Goal: Task Accomplishment & Management: Use online tool/utility

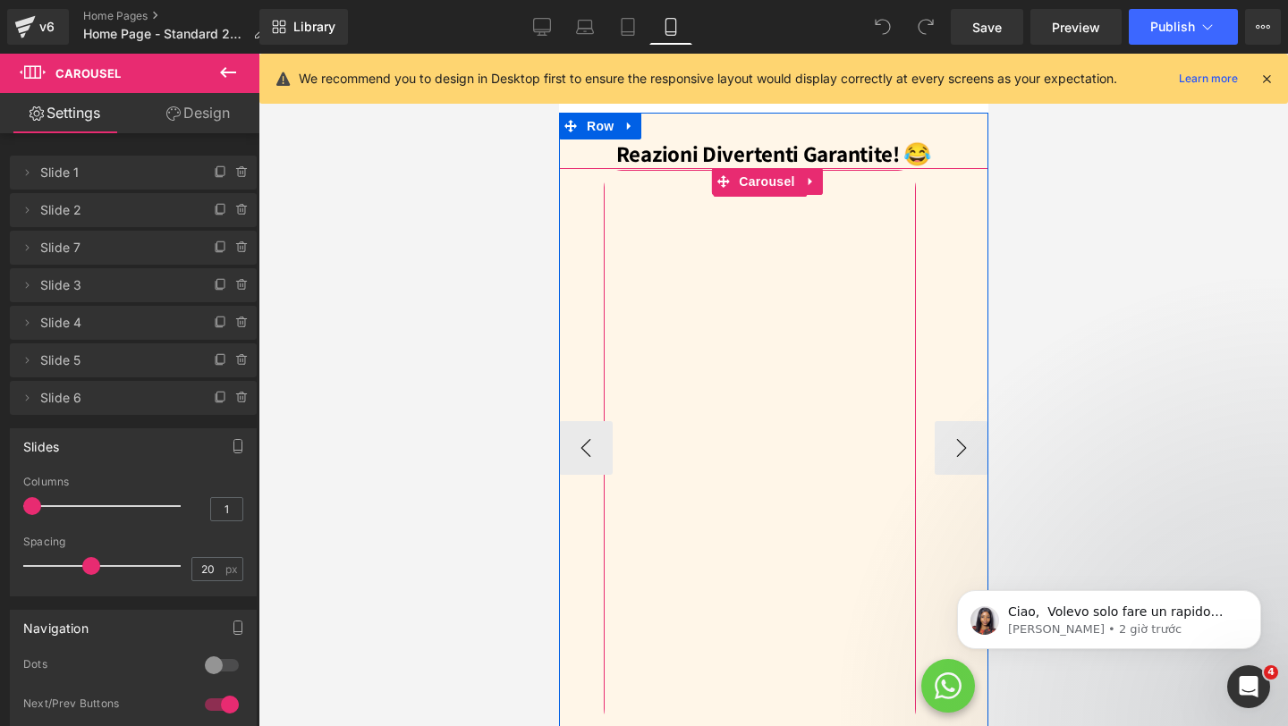
scroll to position [2149, 0]
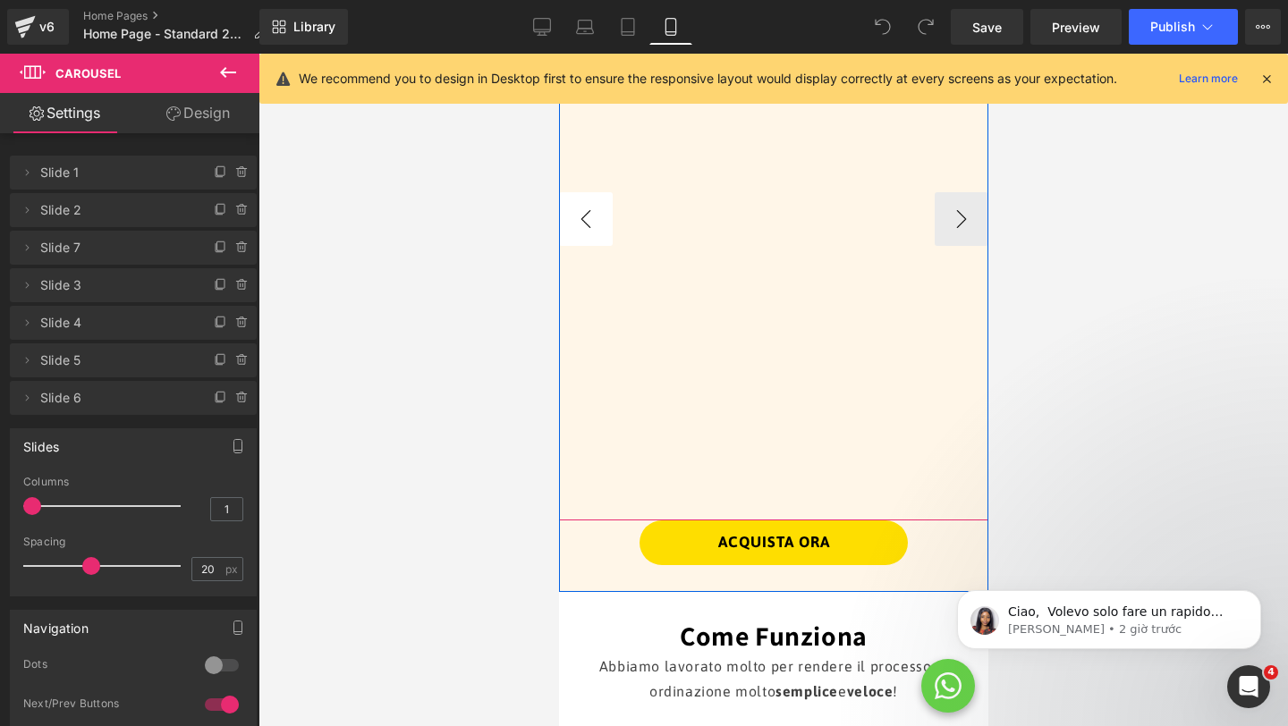
click at [568, 192] on button "‹" at bounding box center [585, 219] width 54 height 54
click at [573, 192] on button "‹" at bounding box center [585, 219] width 54 height 54
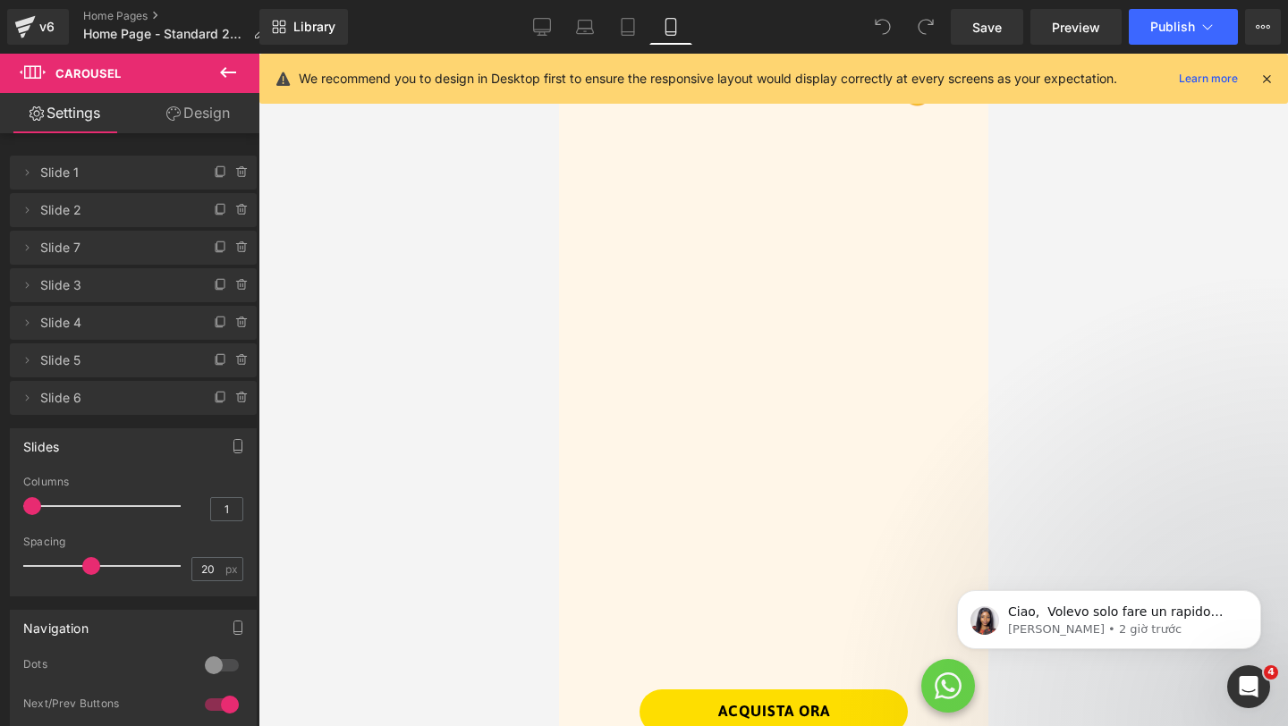
scroll to position [1985, 0]
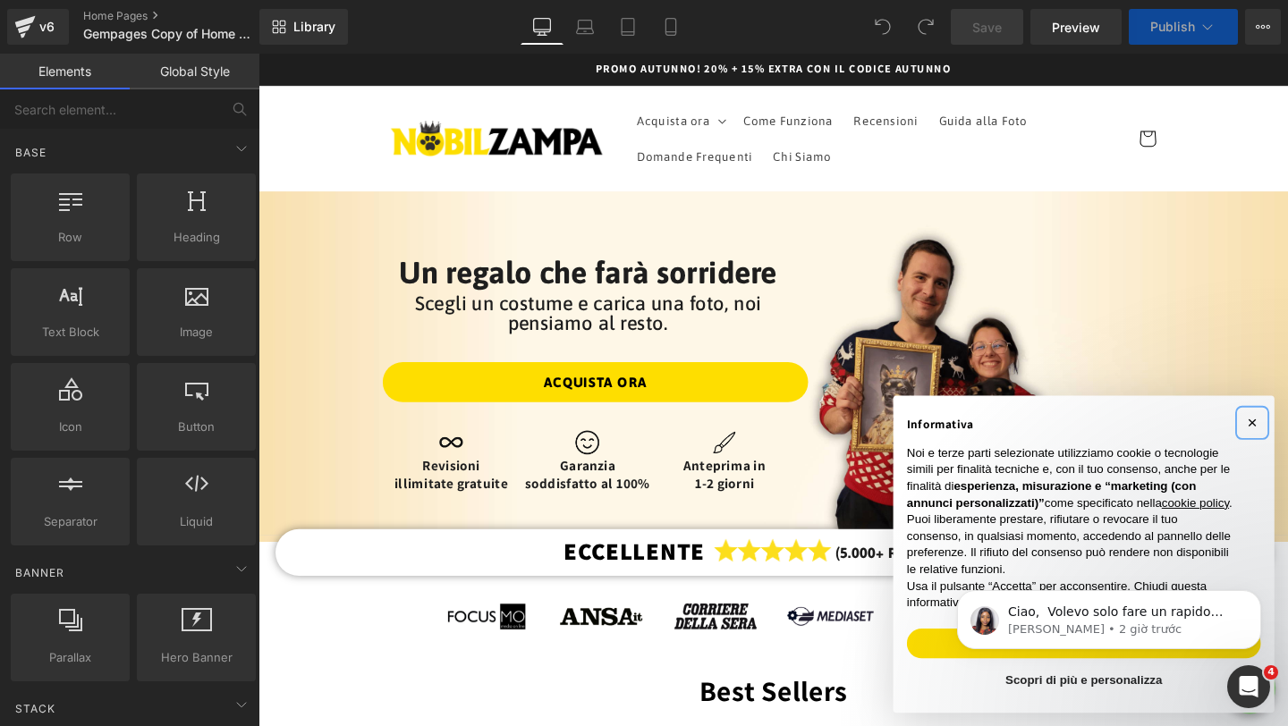
click at [1287, 427] on button "×" at bounding box center [1302, 441] width 29 height 29
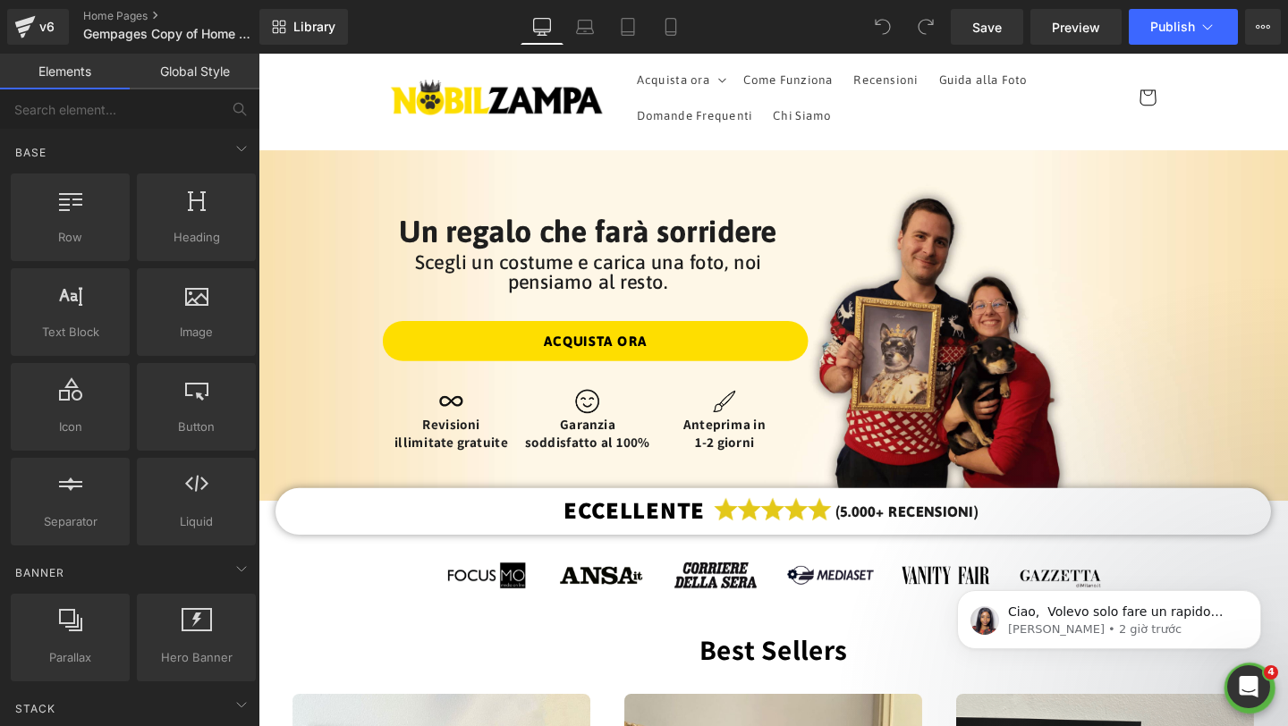
scroll to position [255, 0]
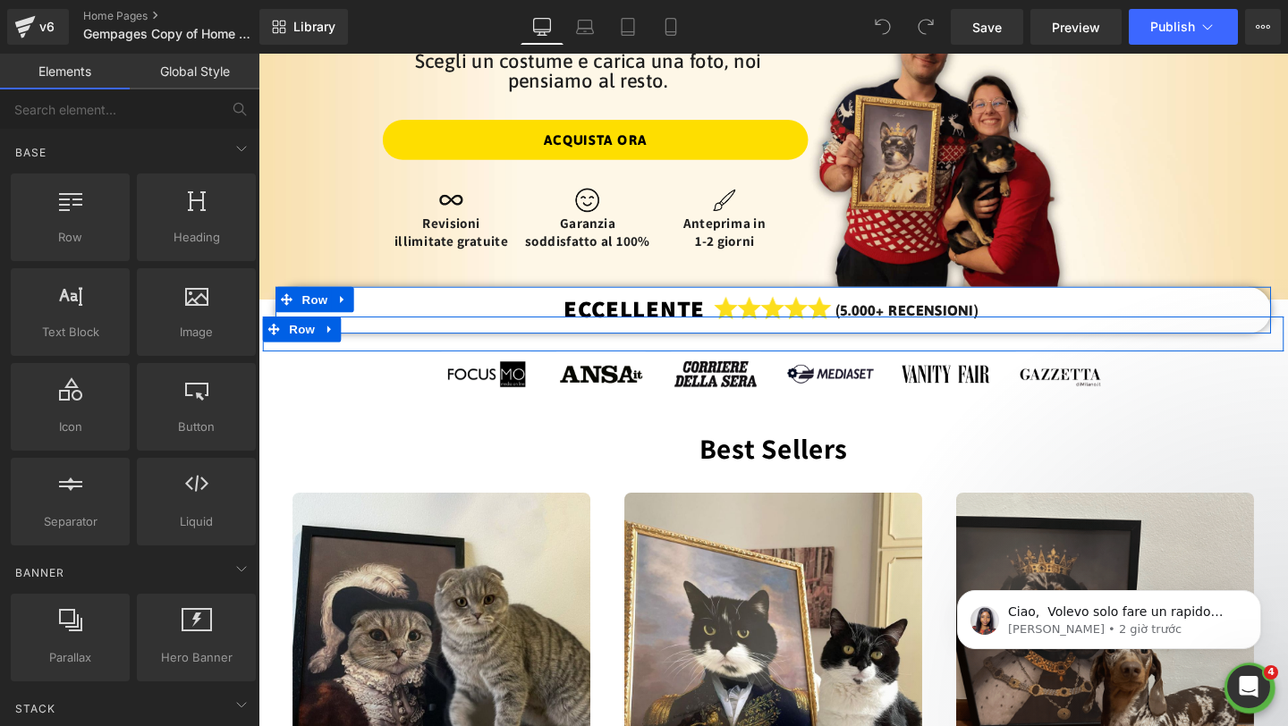
click at [420, 309] on div "ECCELLENTE Heading Image (5.000+ RECENSIONI) Text Block Row" at bounding box center [799, 323] width 1046 height 48
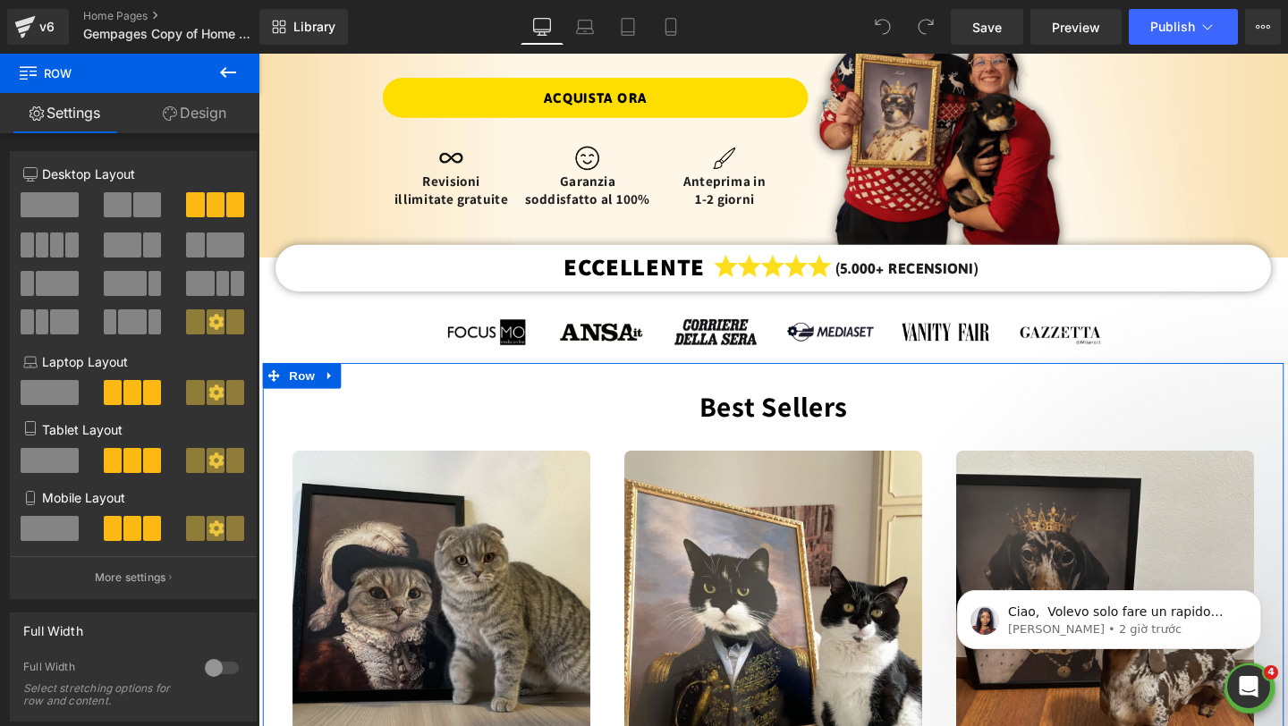
scroll to position [0, 0]
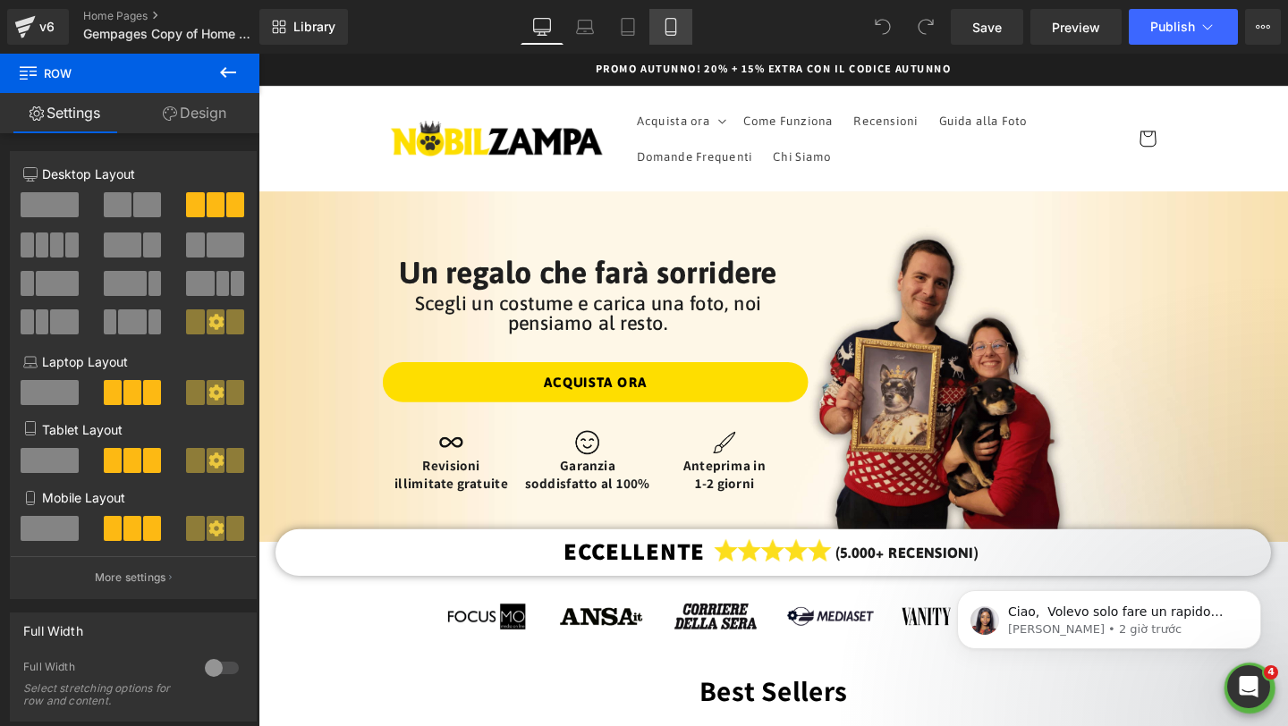
click at [669, 32] on icon at bounding box center [670, 32] width 10 height 0
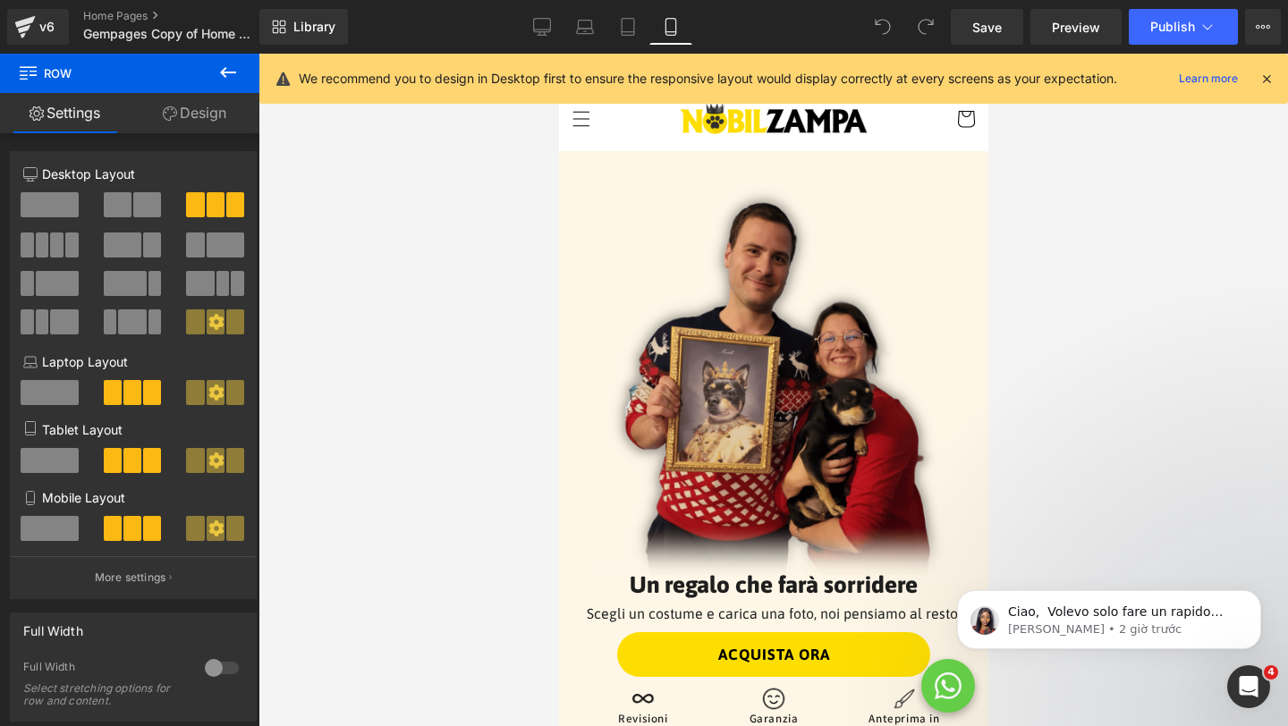
click at [1267, 78] on icon at bounding box center [1266, 79] width 16 height 16
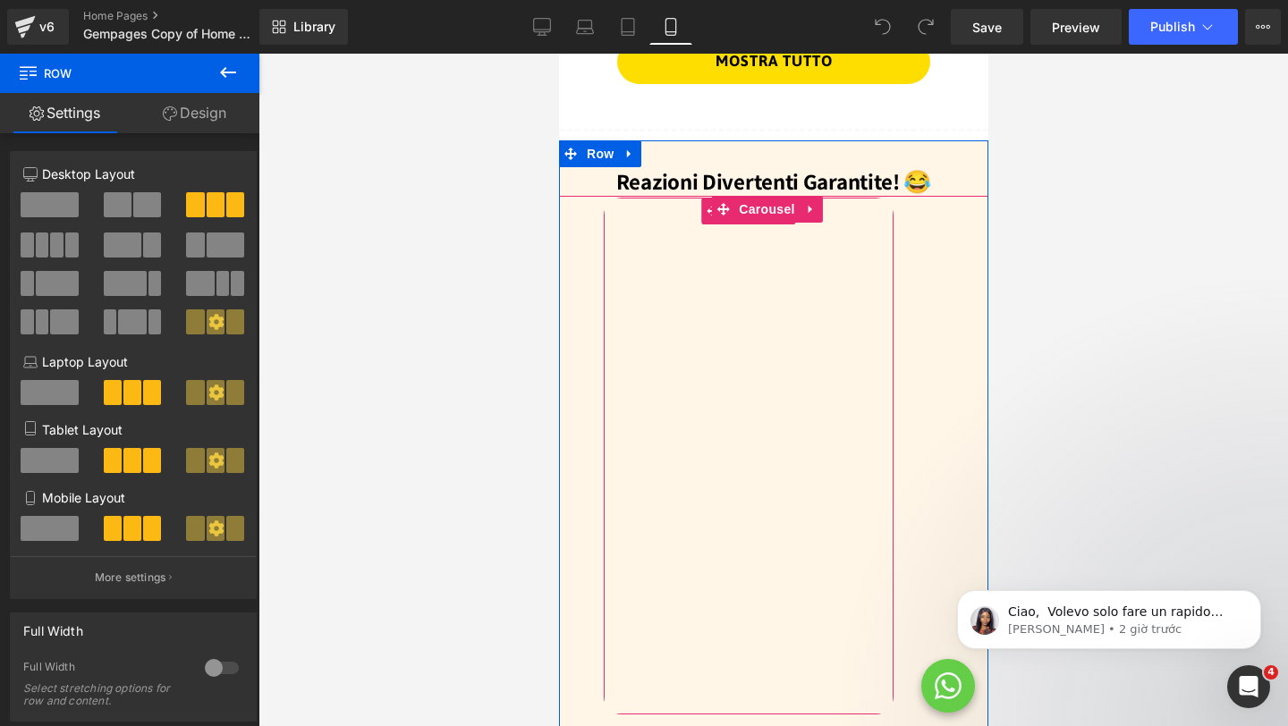
scroll to position [1888, 0]
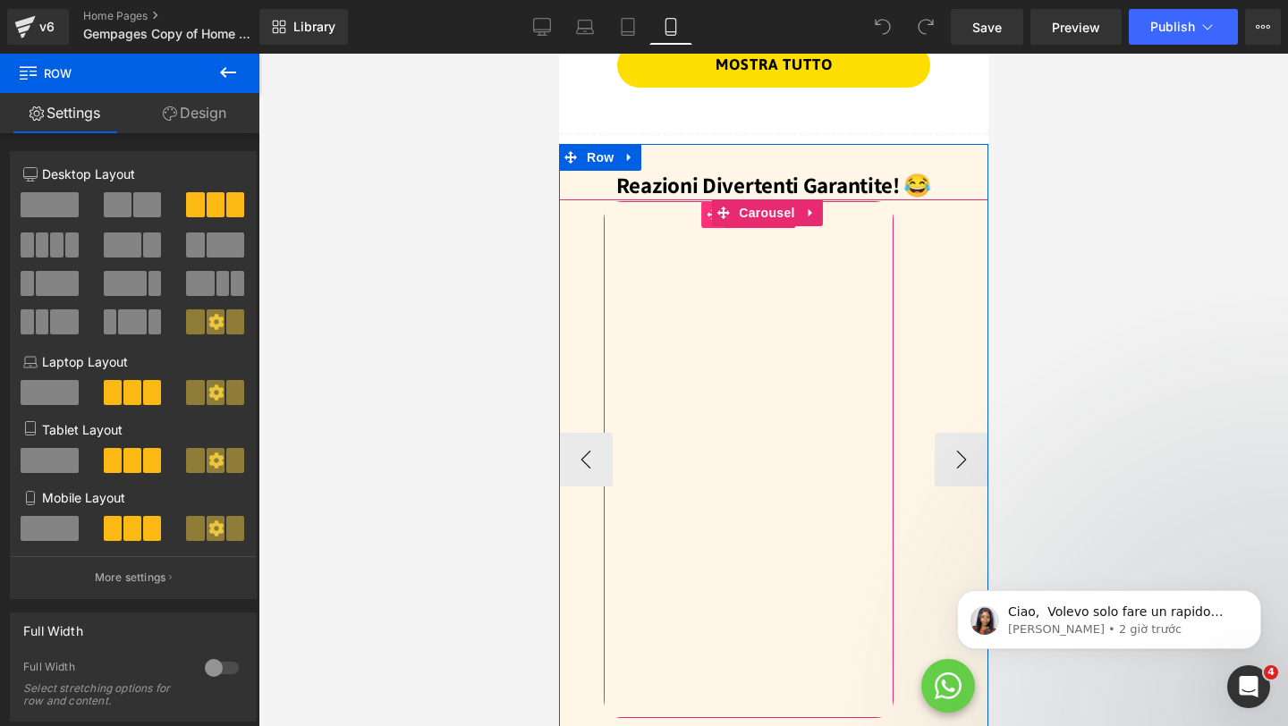
click at [706, 208] on icon at bounding box center [711, 214] width 13 height 13
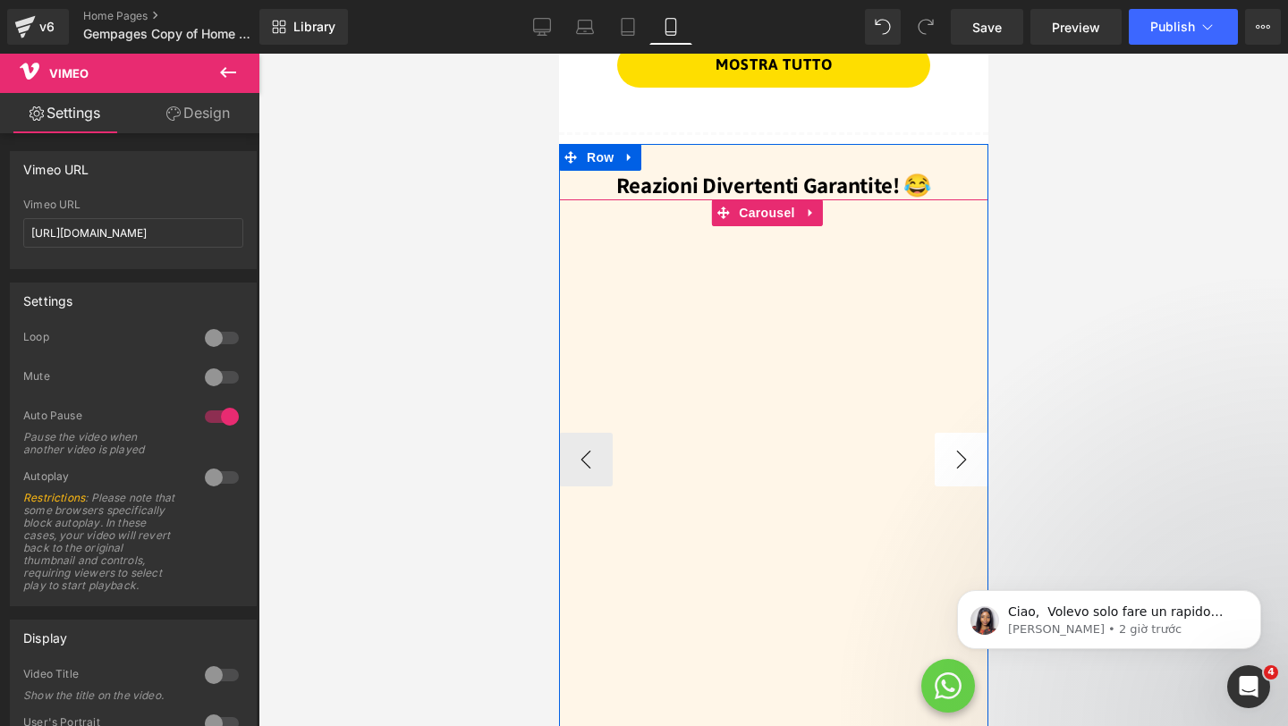
click at [947, 433] on button "›" at bounding box center [960, 460] width 54 height 54
click at [586, 433] on button "‹" at bounding box center [585, 460] width 54 height 54
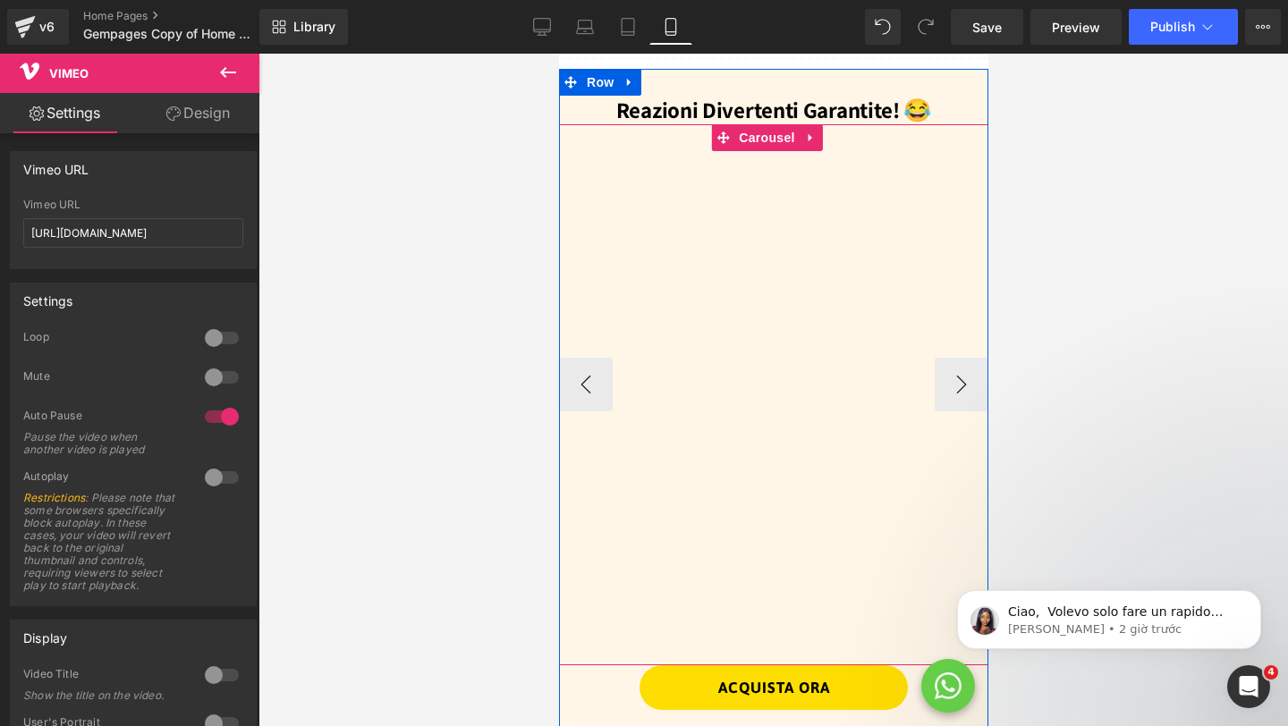
scroll to position [1964, 0]
click at [949, 357] on button "›" at bounding box center [960, 384] width 54 height 54
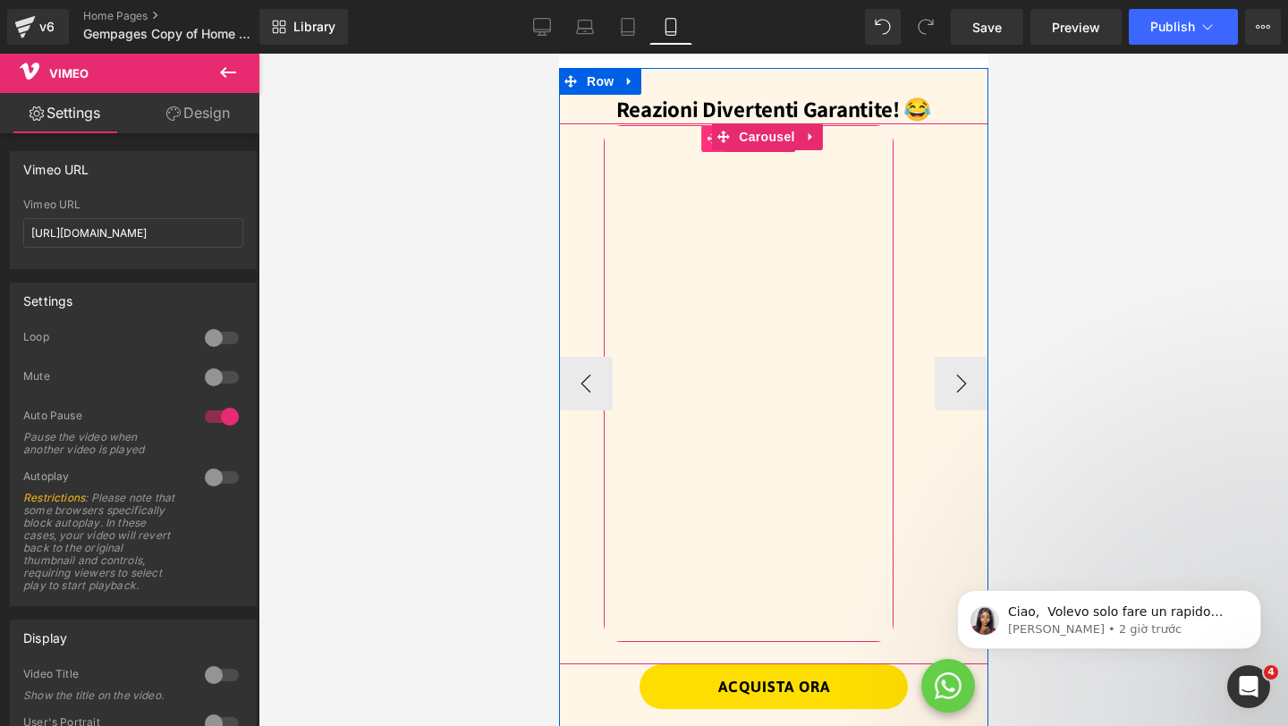
click at [702, 125] on span at bounding box center [711, 138] width 23 height 27
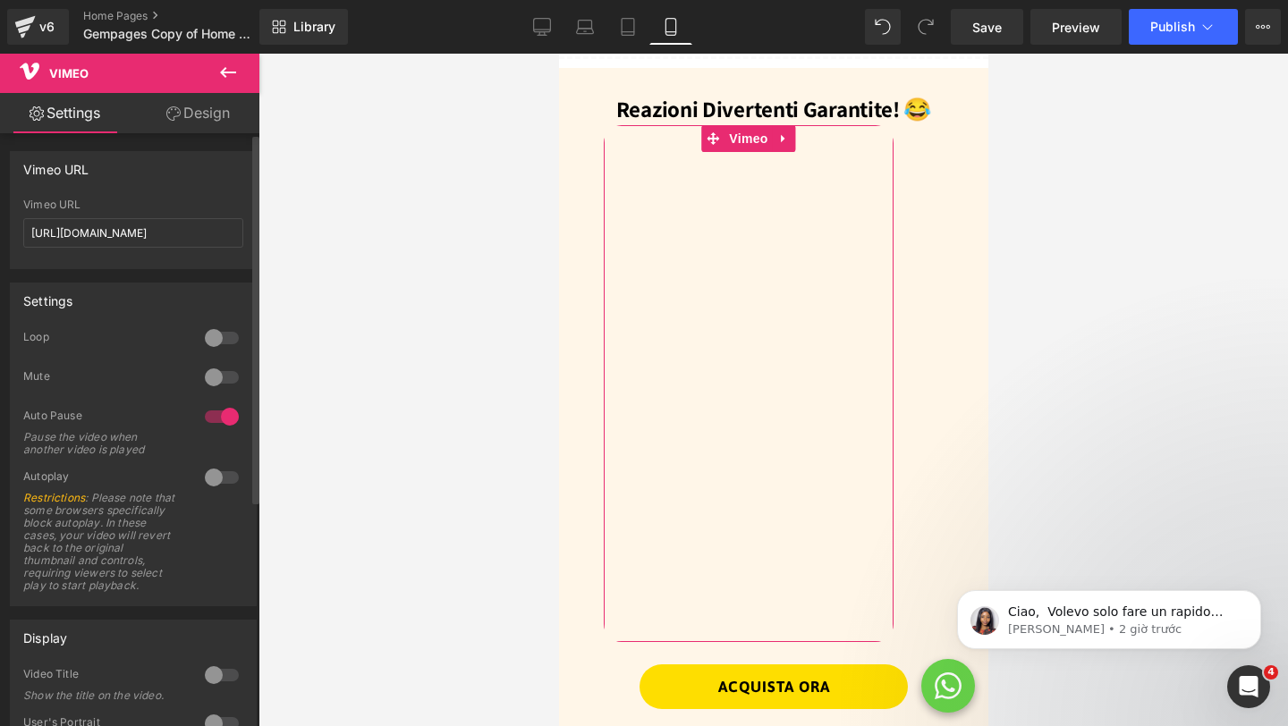
scroll to position [0, 0]
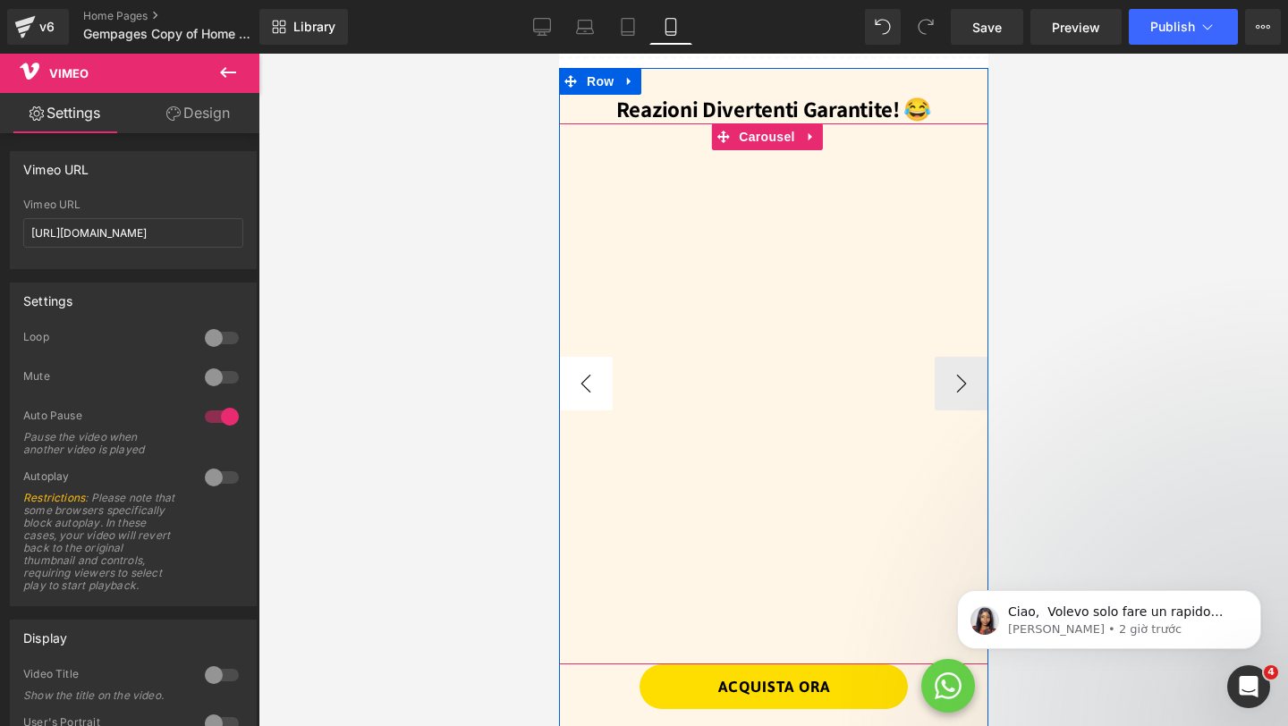
click at [585, 357] on button "‹" at bounding box center [585, 384] width 54 height 54
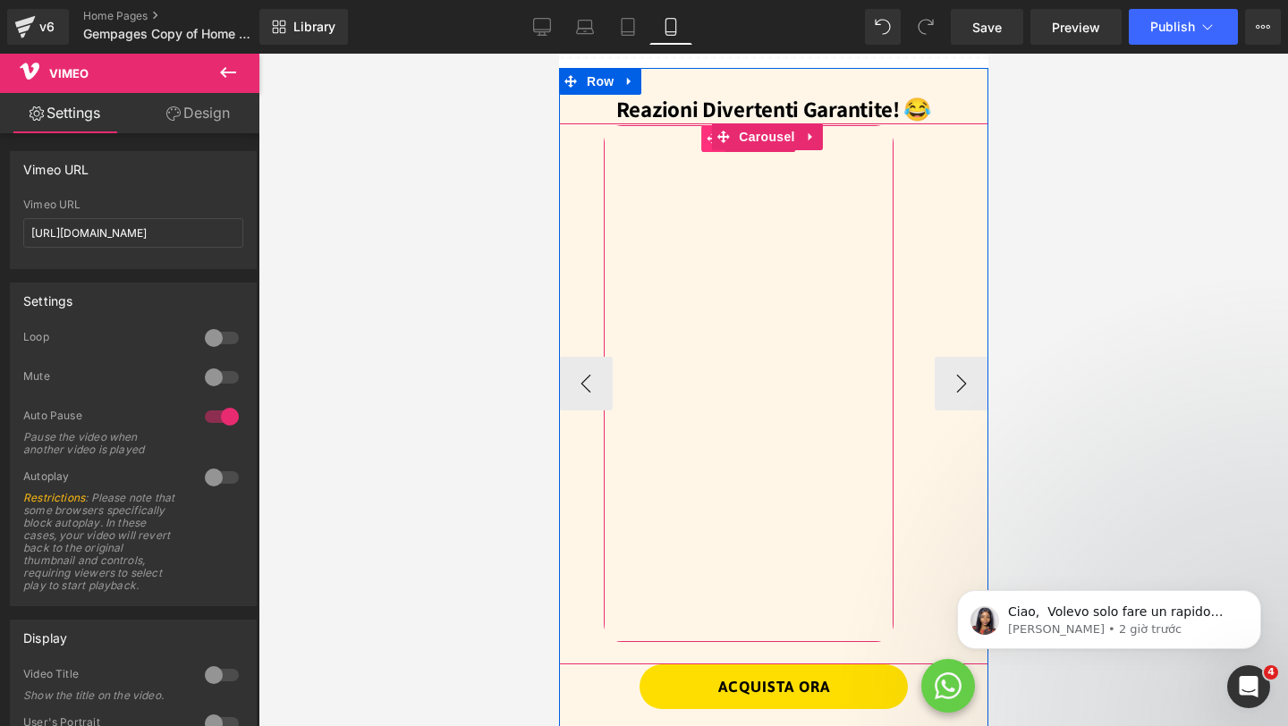
click at [704, 125] on span at bounding box center [711, 138] width 23 height 27
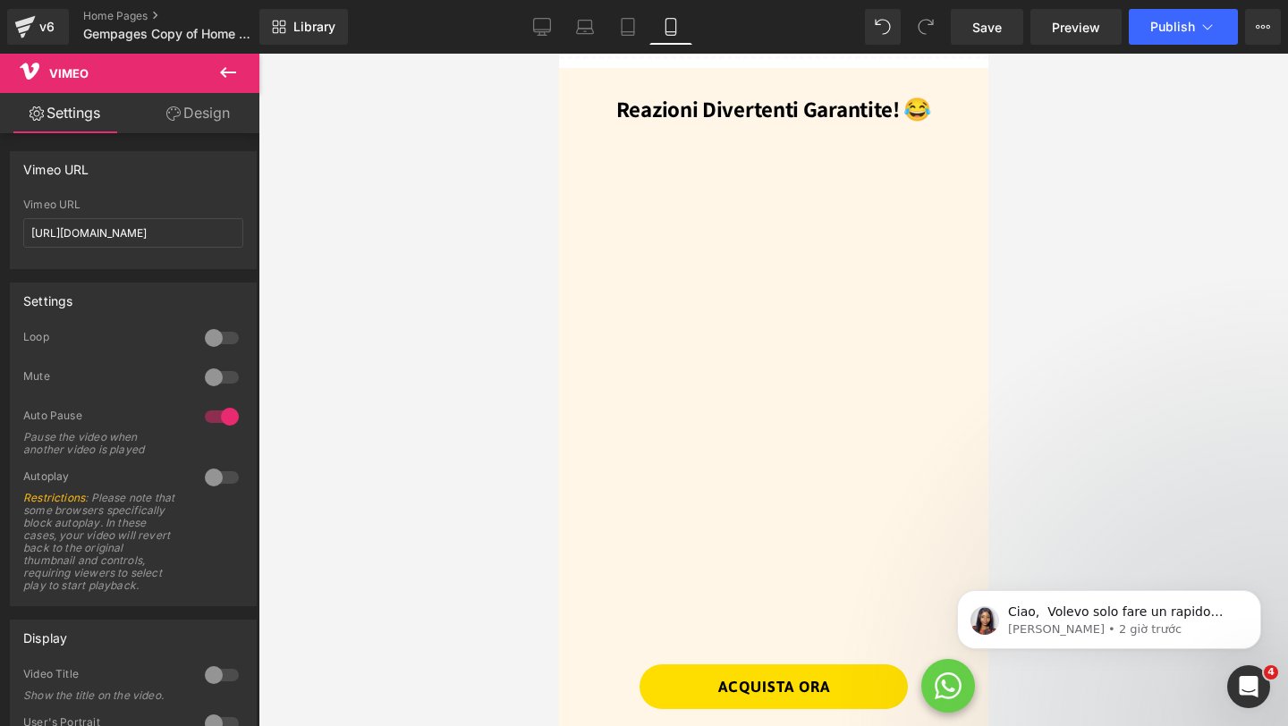
click at [230, 77] on icon at bounding box center [227, 72] width 21 height 21
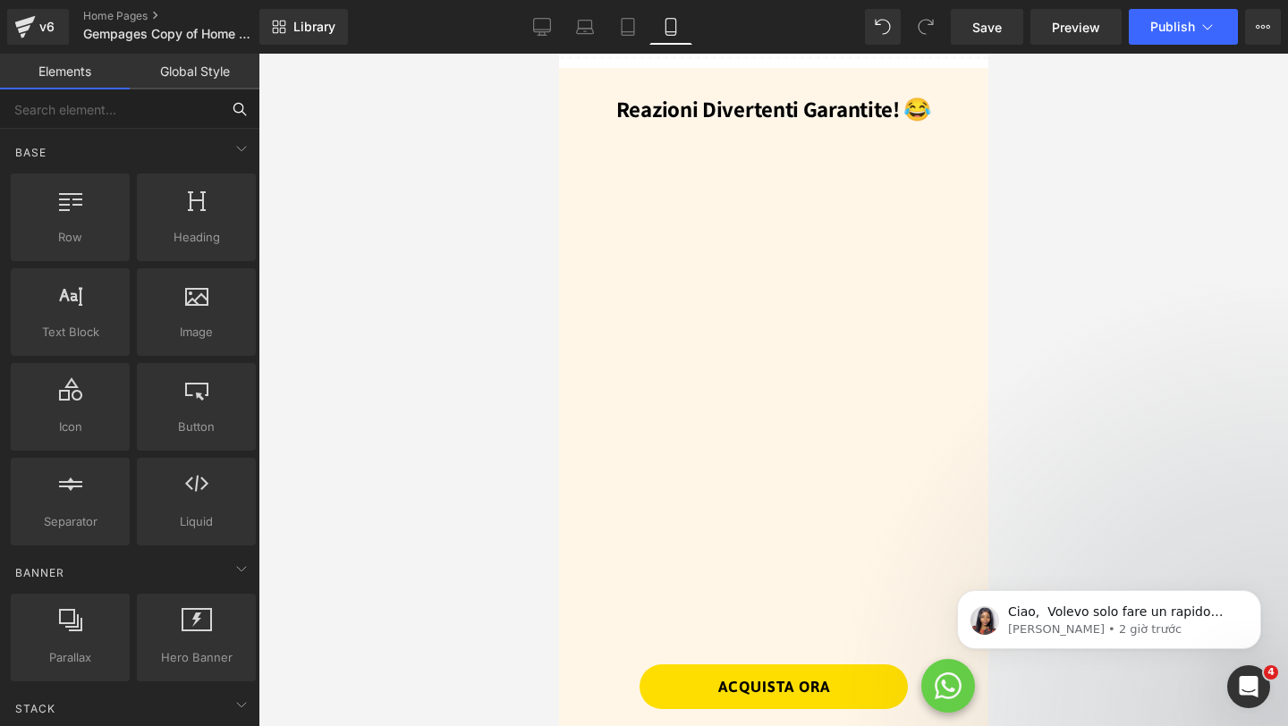
click at [115, 114] on input "text" at bounding box center [110, 108] width 220 height 39
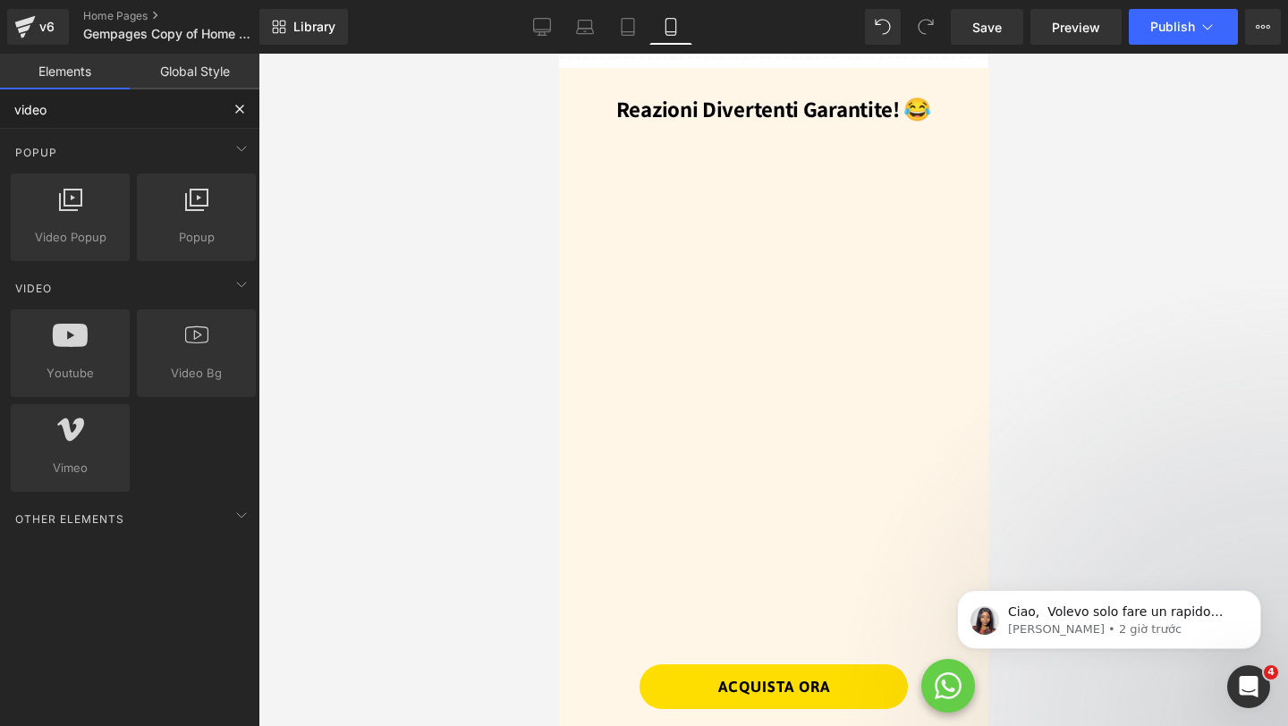
drag, startPoint x: 154, startPoint y: 106, endPoint x: 0, endPoint y: 106, distance: 153.8
click at [0, 106] on input "video" at bounding box center [110, 108] width 220 height 39
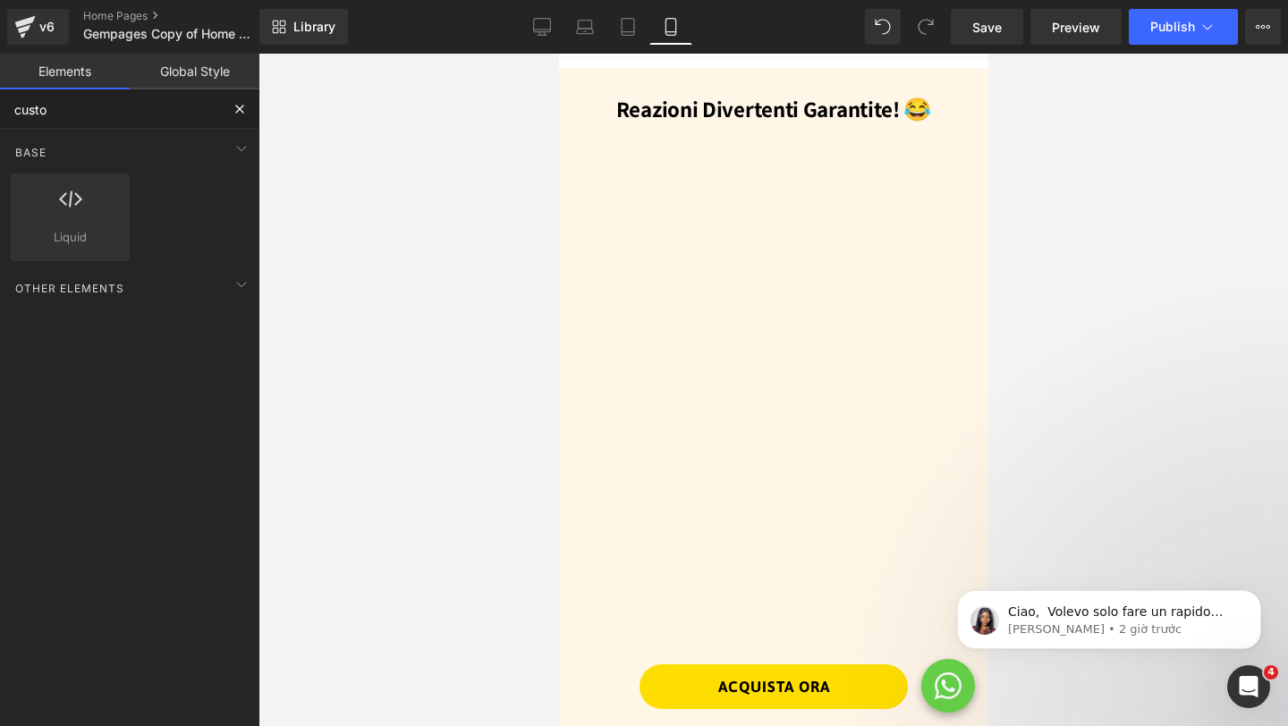
type input "custom"
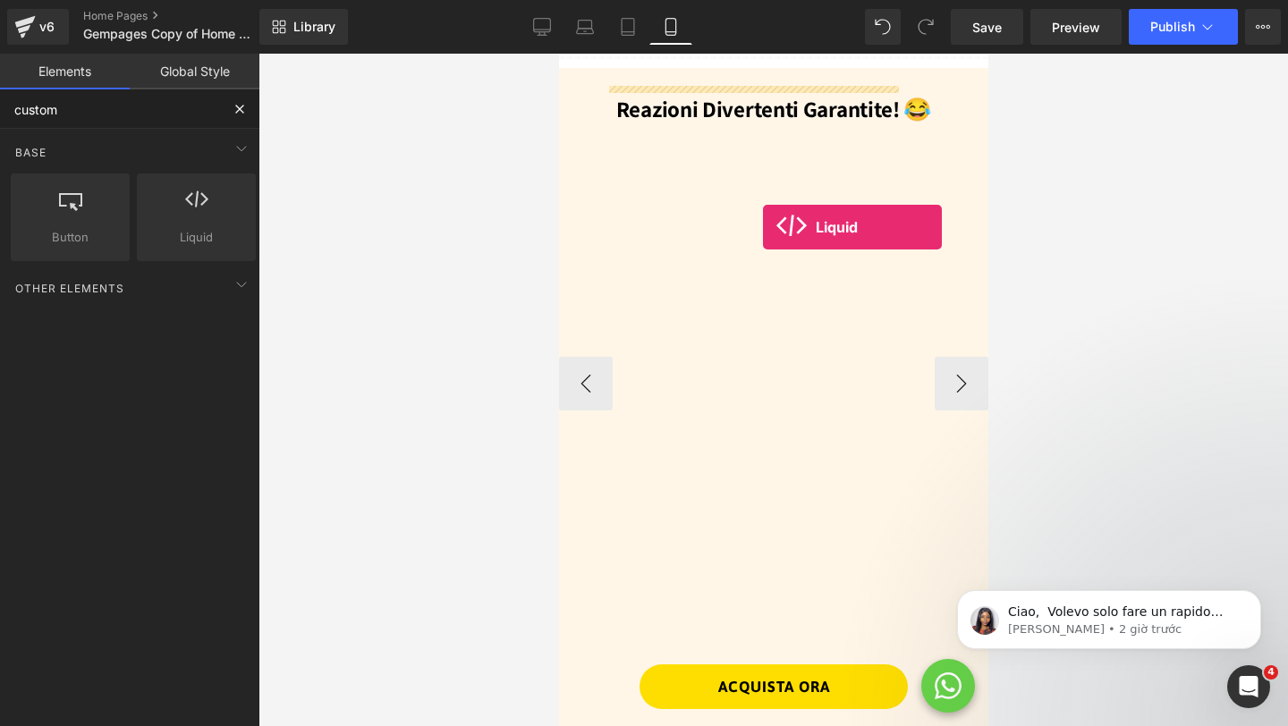
drag, startPoint x: 784, startPoint y: 271, endPoint x: 762, endPoint y: 227, distance: 49.2
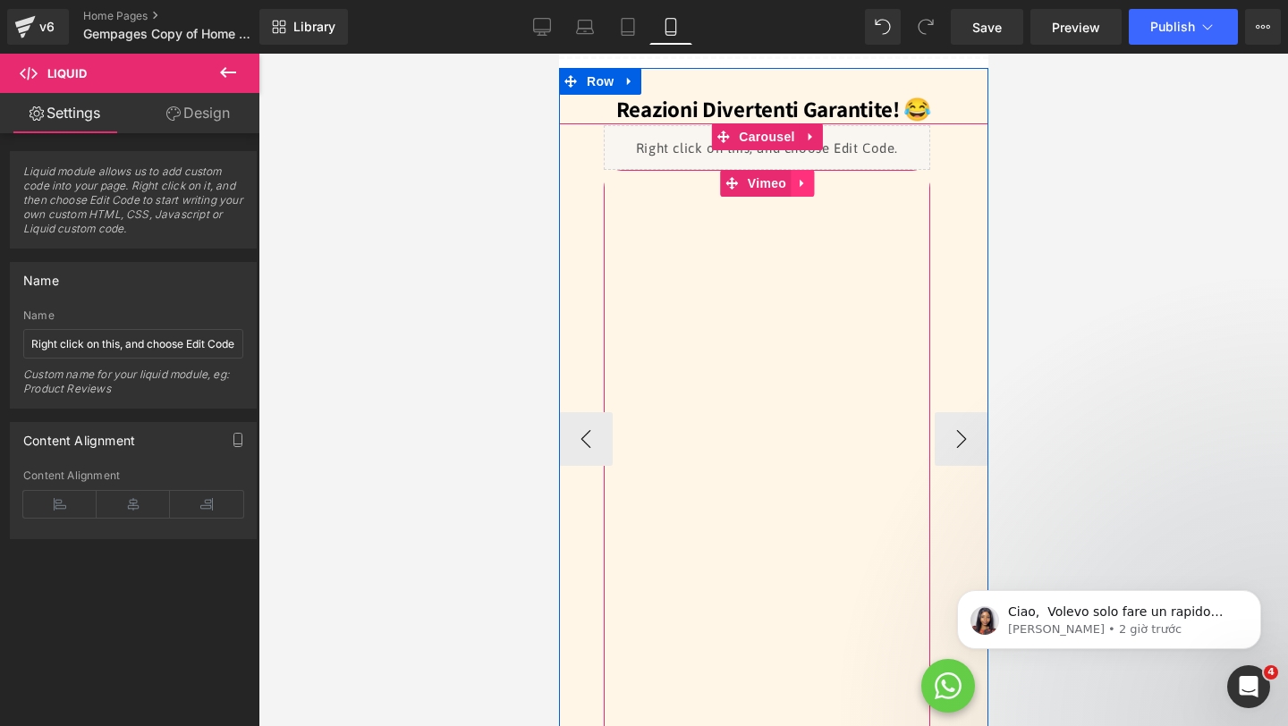
click at [802, 177] on icon at bounding box center [801, 183] width 13 height 13
click at [807, 177] on icon at bounding box center [813, 183] width 13 height 13
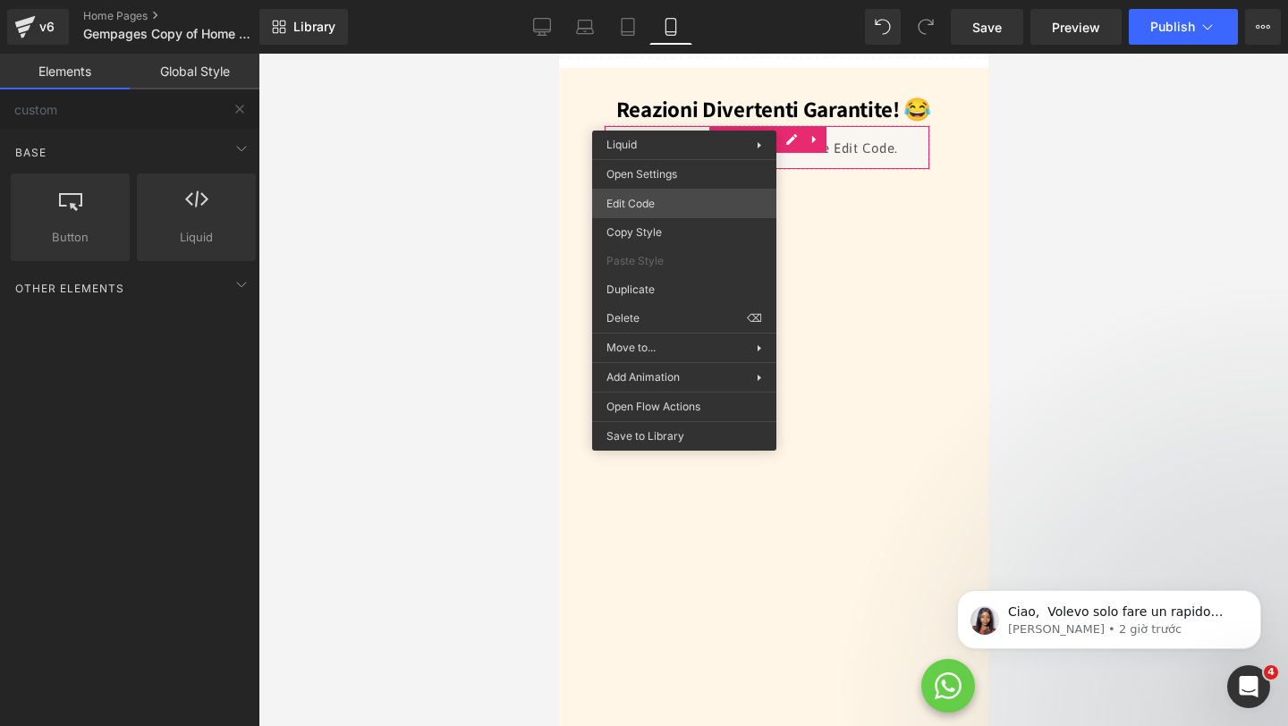
click at [649, 0] on div "Liquid You are previewing how the will restyle your page. You can not edit Elem…" at bounding box center [644, 0] width 1288 height 0
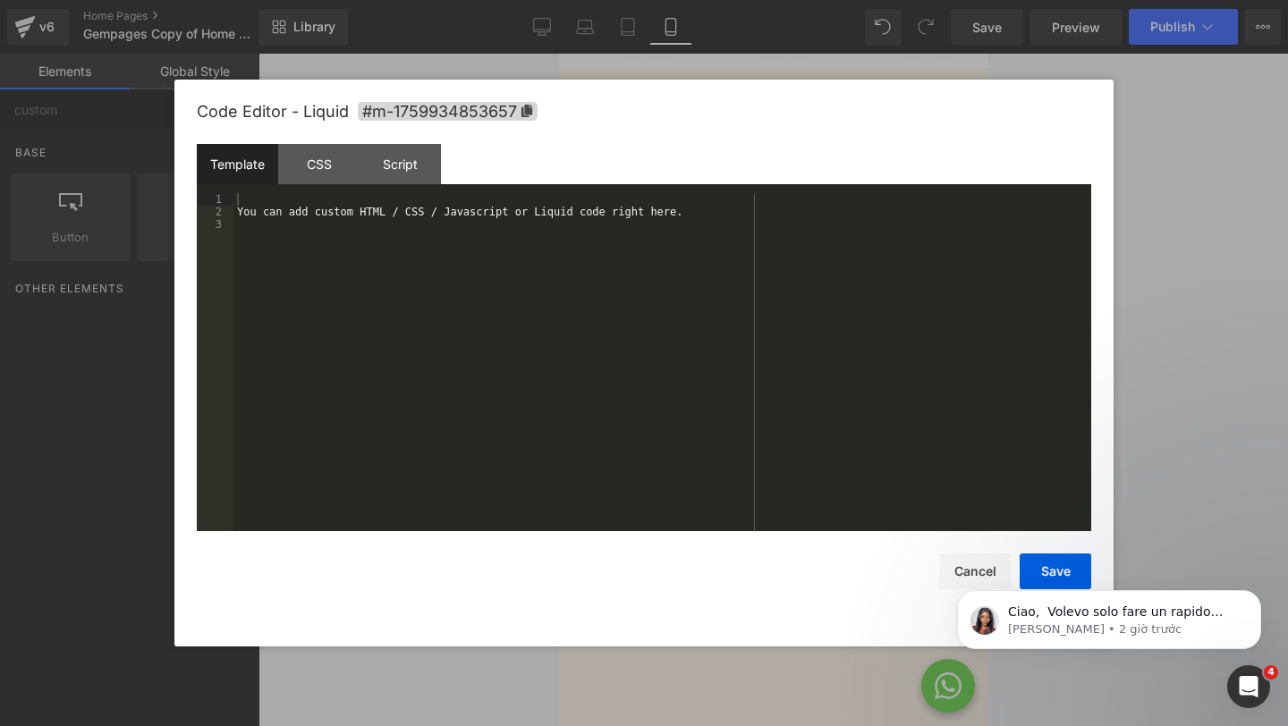
click at [1202, 291] on div at bounding box center [644, 363] width 1288 height 726
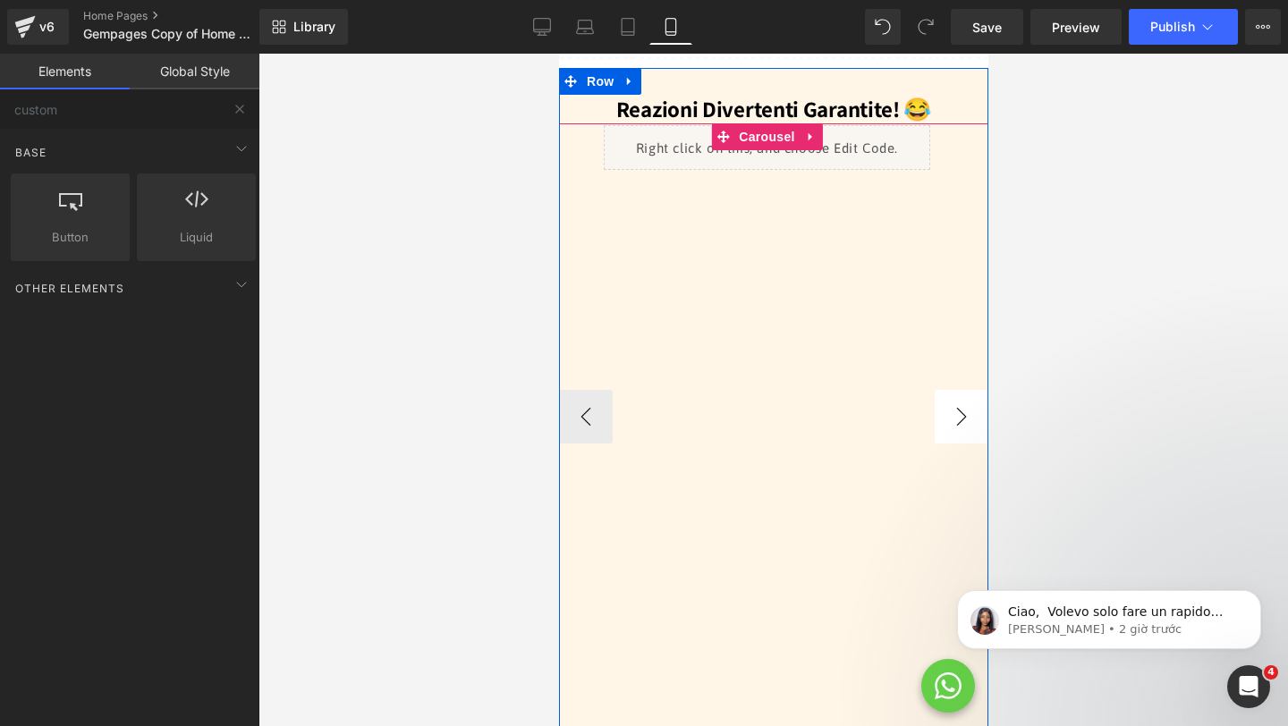
click at [943, 390] on button "›" at bounding box center [960, 417] width 54 height 54
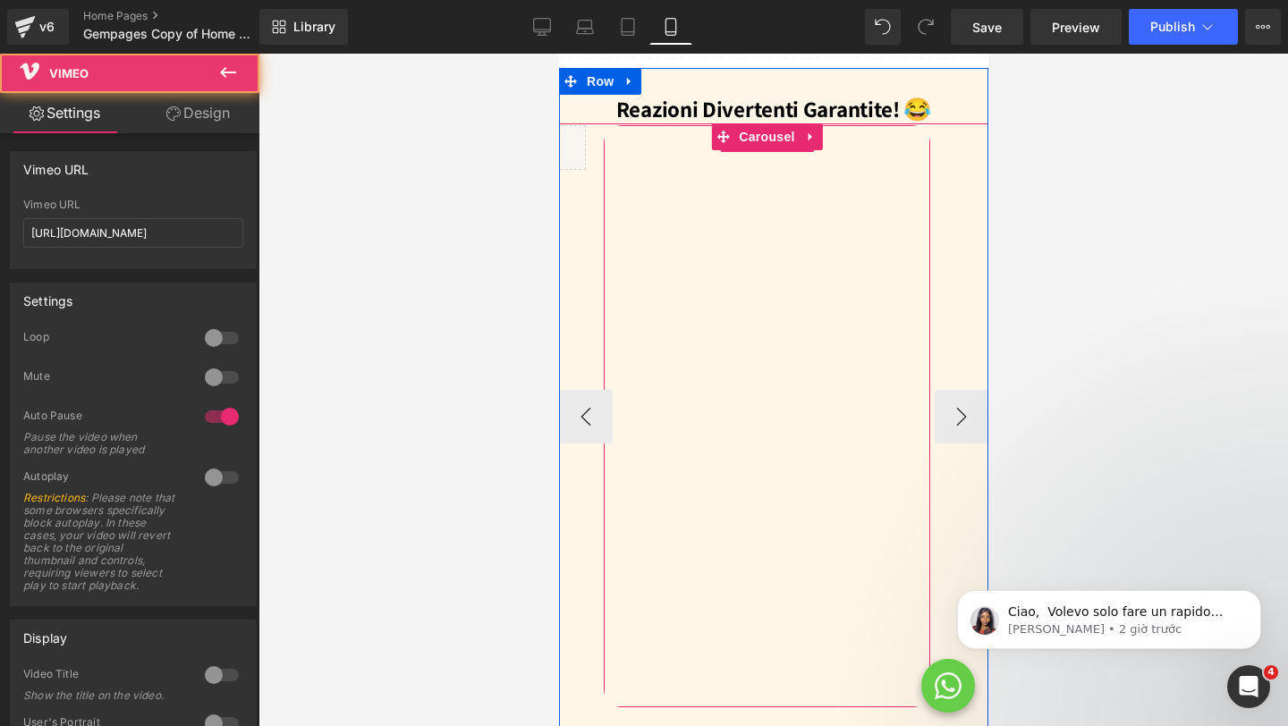
click at [762, 125] on div at bounding box center [766, 416] width 326 height 582
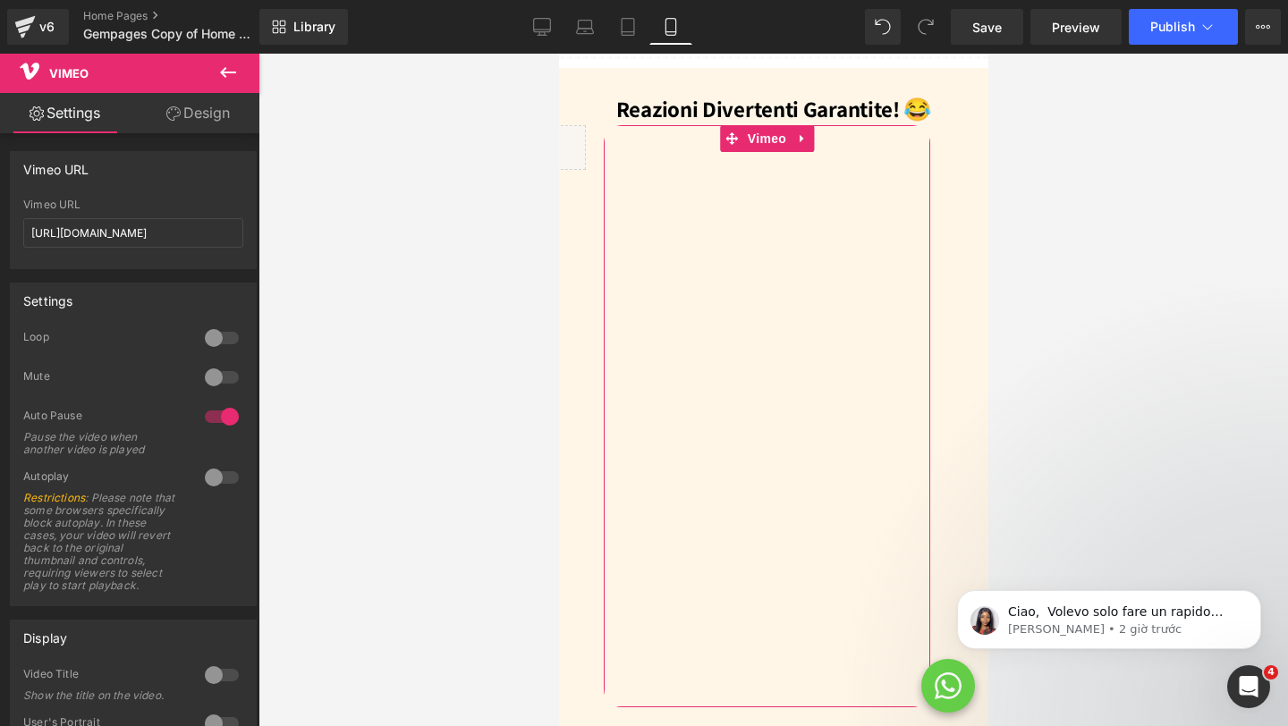
click at [192, 111] on link "Design" at bounding box center [198, 113] width 130 height 40
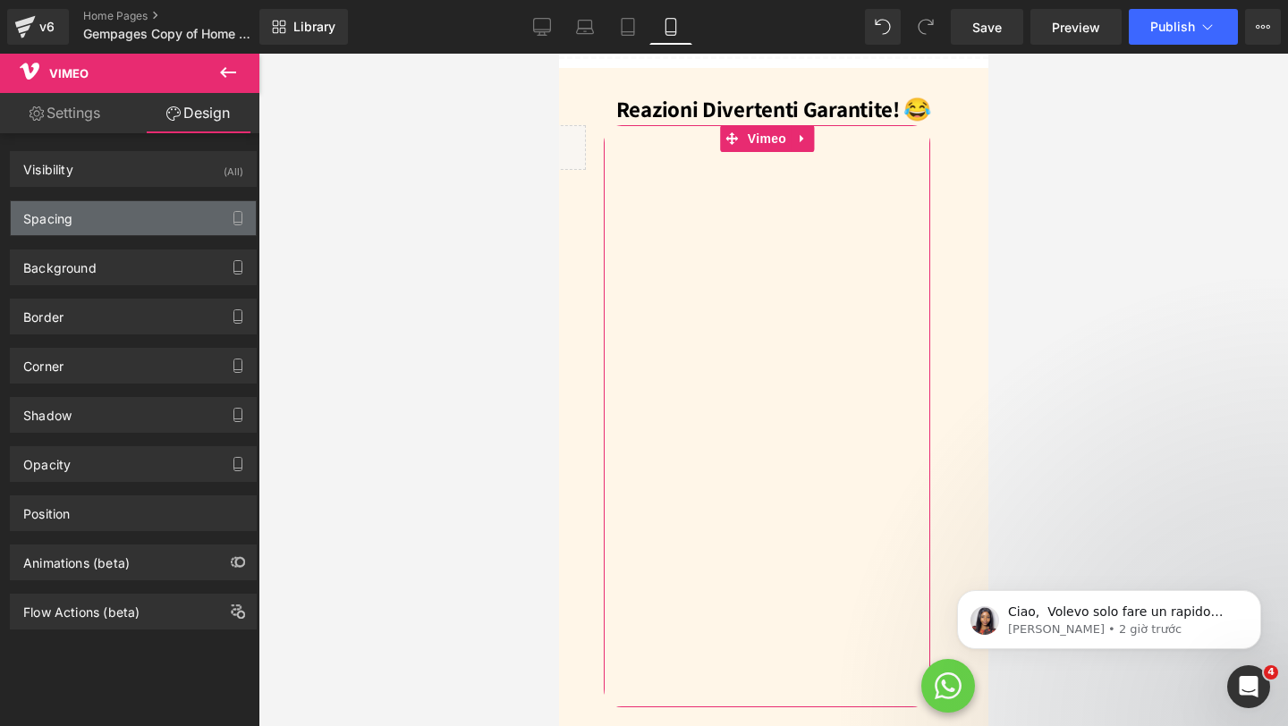
click at [72, 224] on div "Spacing" at bounding box center [47, 213] width 49 height 25
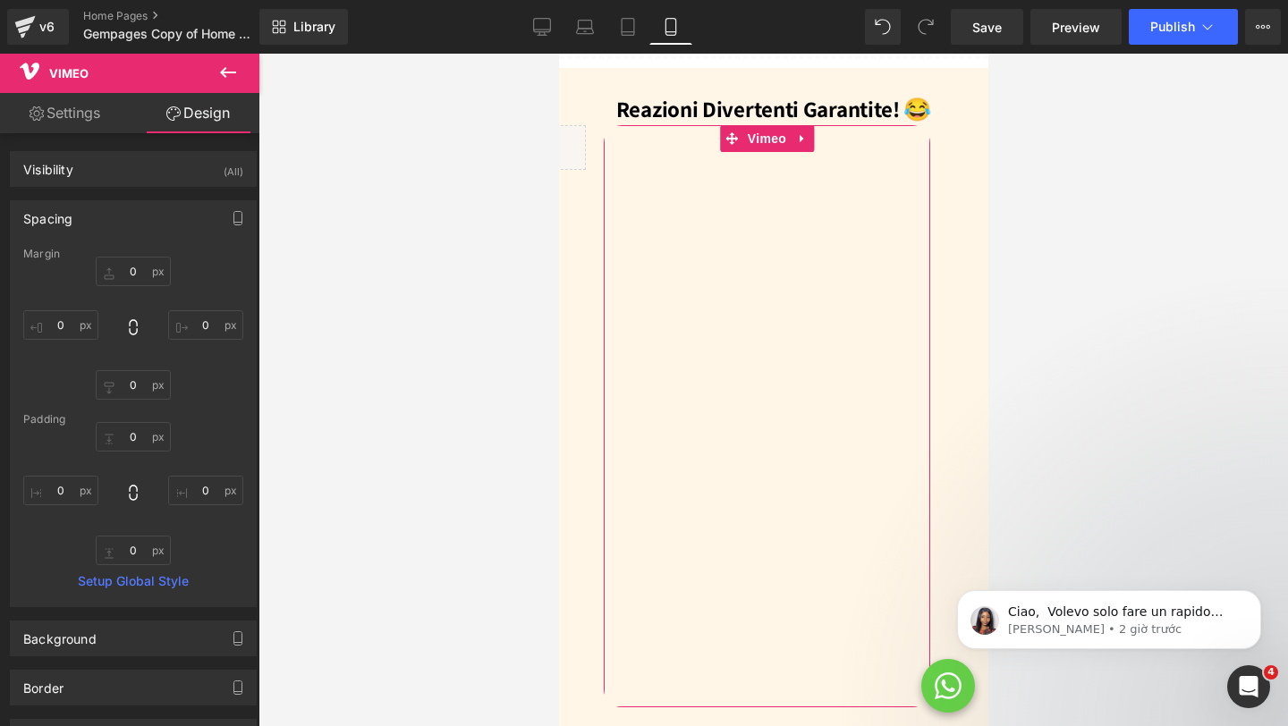
click at [85, 122] on link "Settings" at bounding box center [65, 113] width 130 height 40
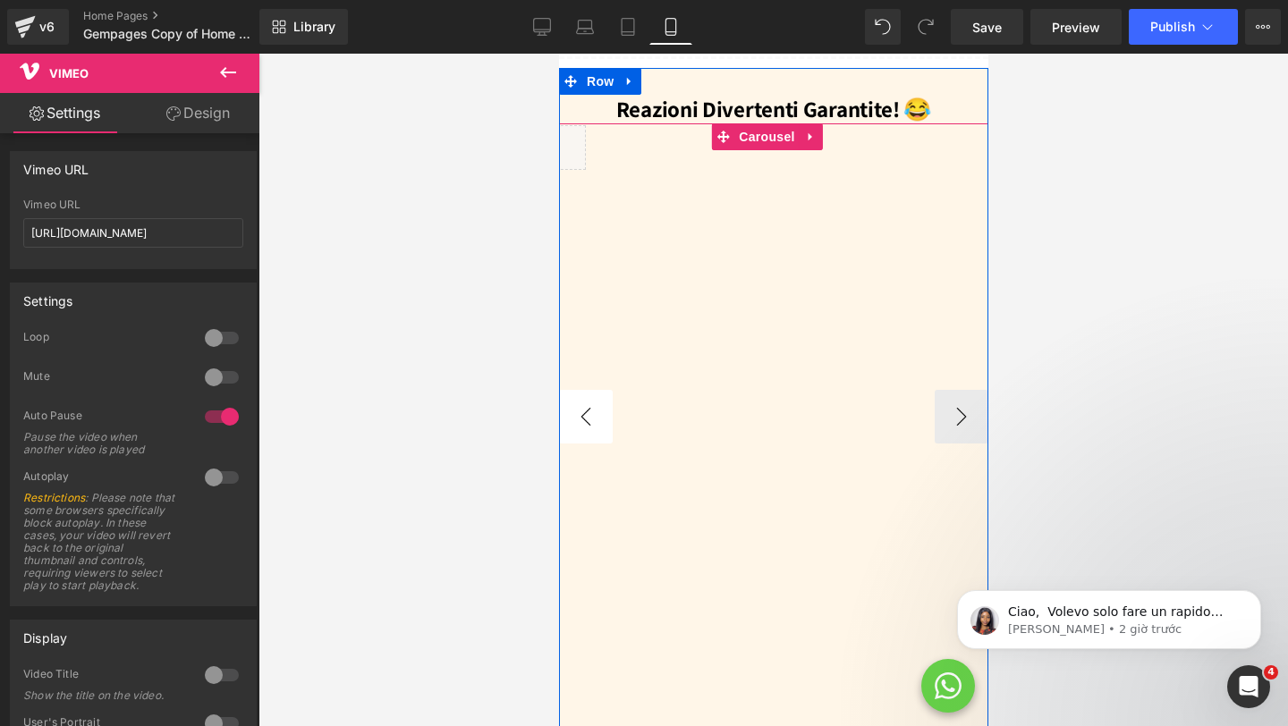
click at [582, 390] on button "‹" at bounding box center [585, 417] width 54 height 54
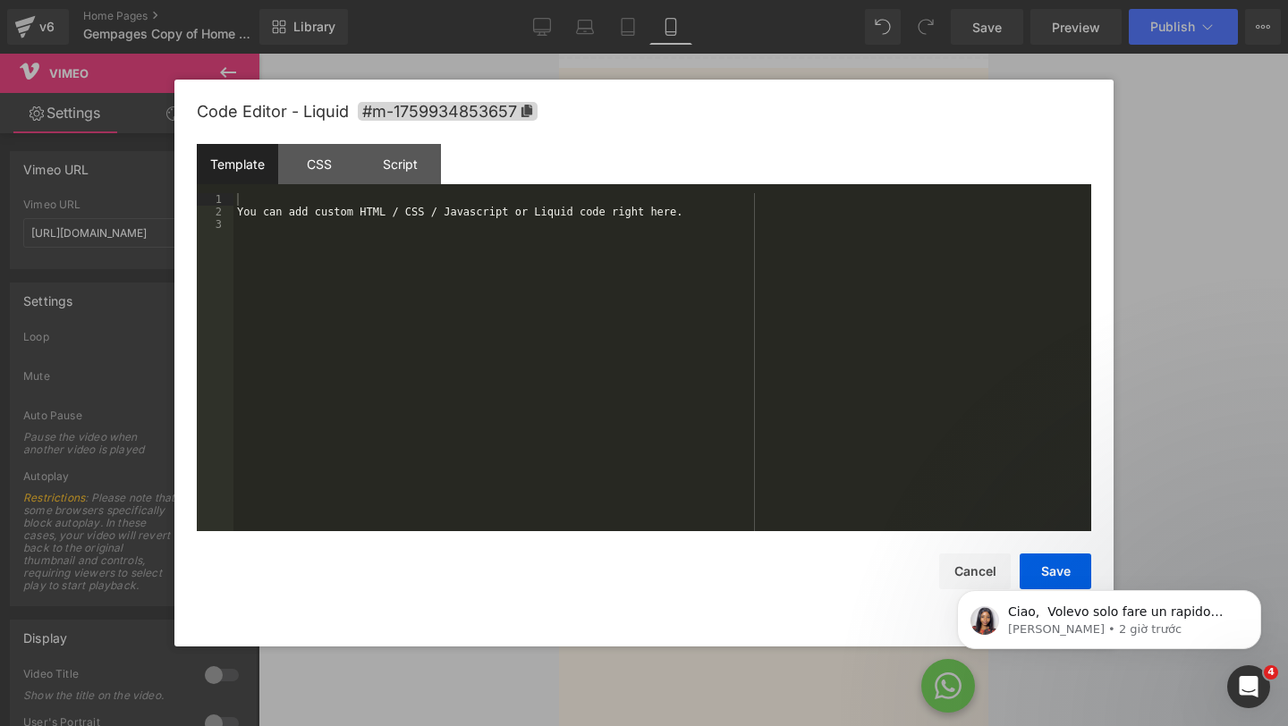
click at [671, 0] on div "Liquid You are previewing how the will restyle your page. You can not edit Elem…" at bounding box center [644, 0] width 1288 height 0
click at [569, 238] on div "You can add custom HTML / CSS / Javascript or Liquid code right here." at bounding box center [661, 374] width 857 height 363
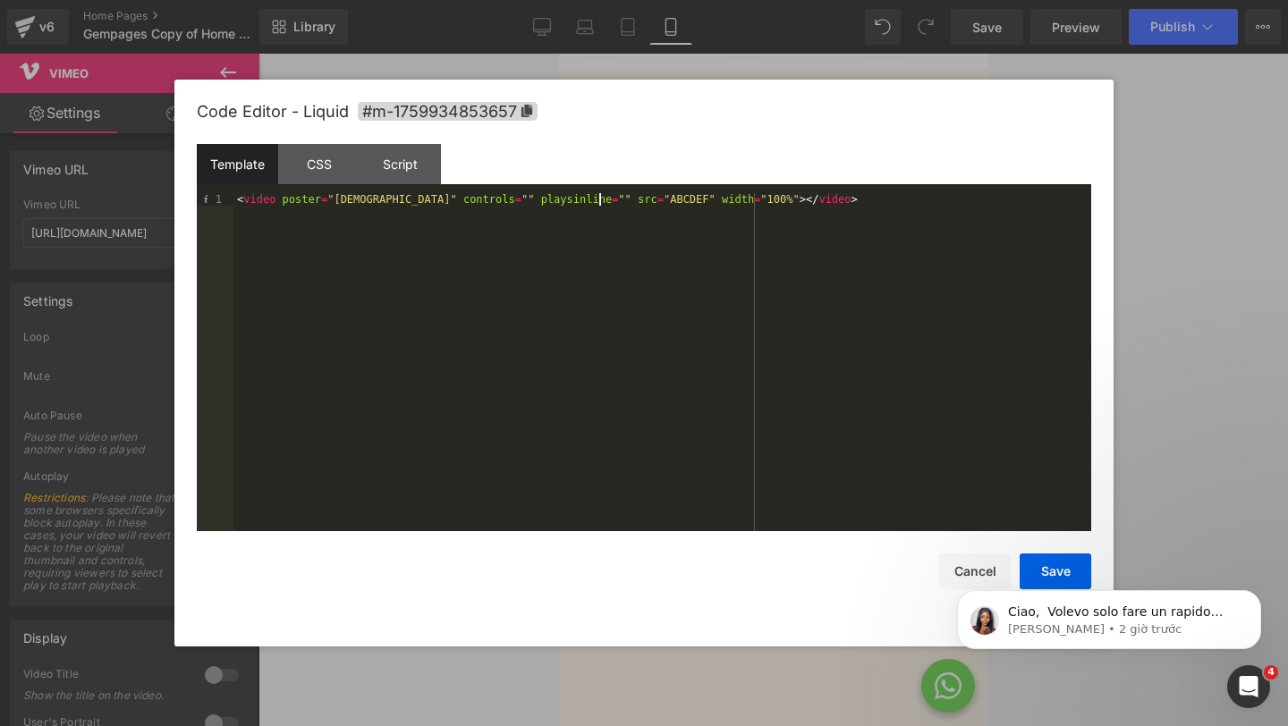
click at [601, 197] on div "< video poster = "YYYYY" controls = "" playsinline = "" src = "ABCDEF" width = …" at bounding box center [661, 374] width 857 height 363
click at [1052, 567] on div "Ciao, ​ Volevo solo fare un rapido seguito riguardo al problema che hai menzion…" at bounding box center [1108, 538] width 329 height 224
click at [1258, 594] on icon "Dismiss notification" at bounding box center [1256, 595] width 10 height 10
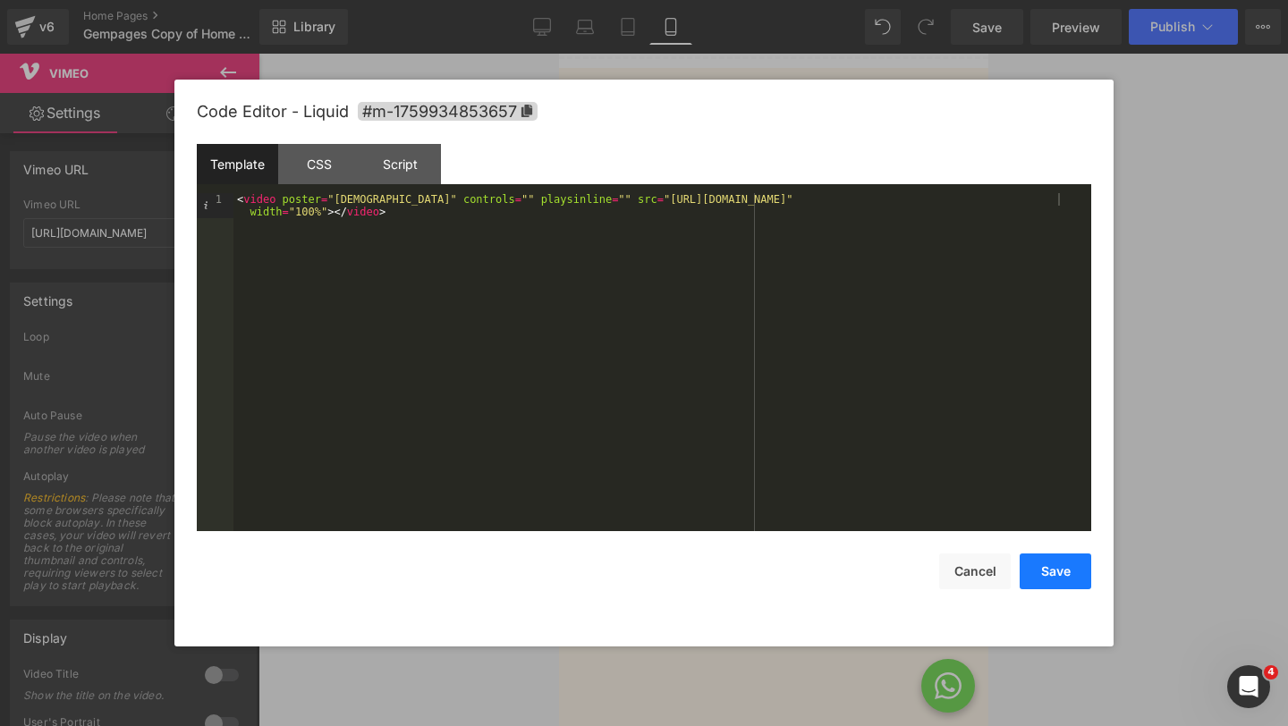
click at [1070, 567] on button "Save" at bounding box center [1055, 571] width 72 height 36
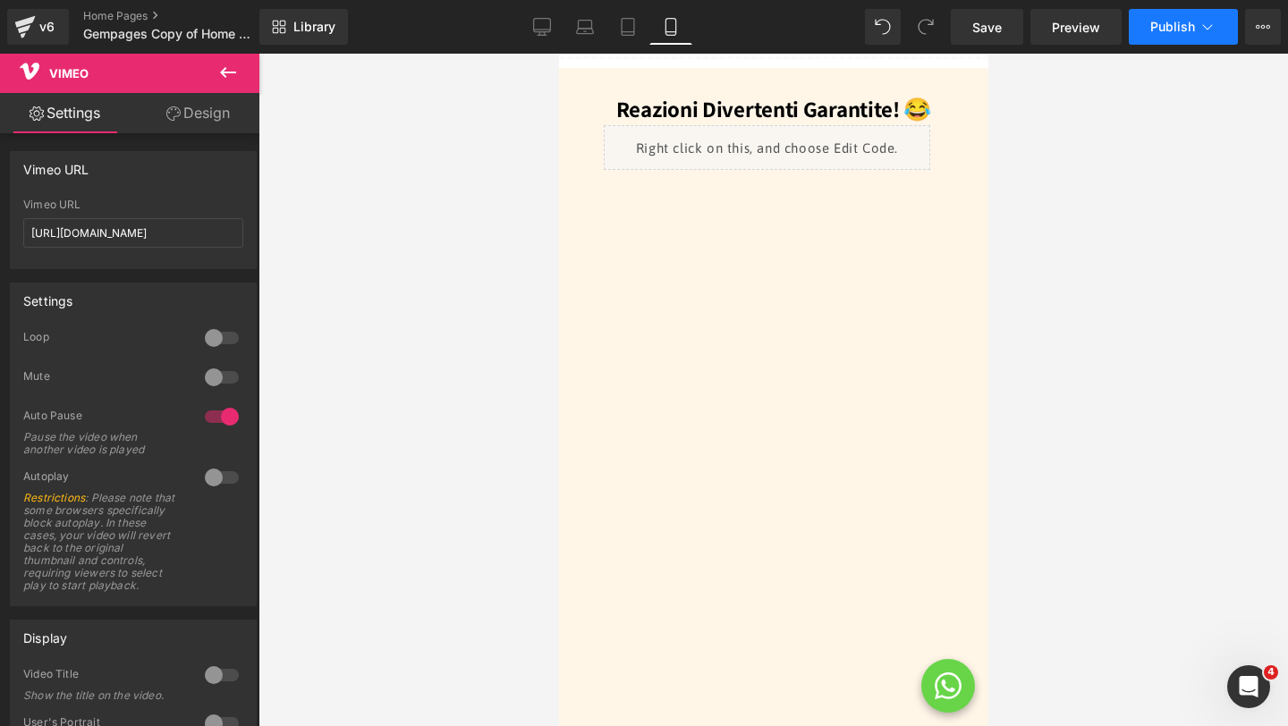
click at [1176, 30] on span "Publish" at bounding box center [1172, 27] width 45 height 14
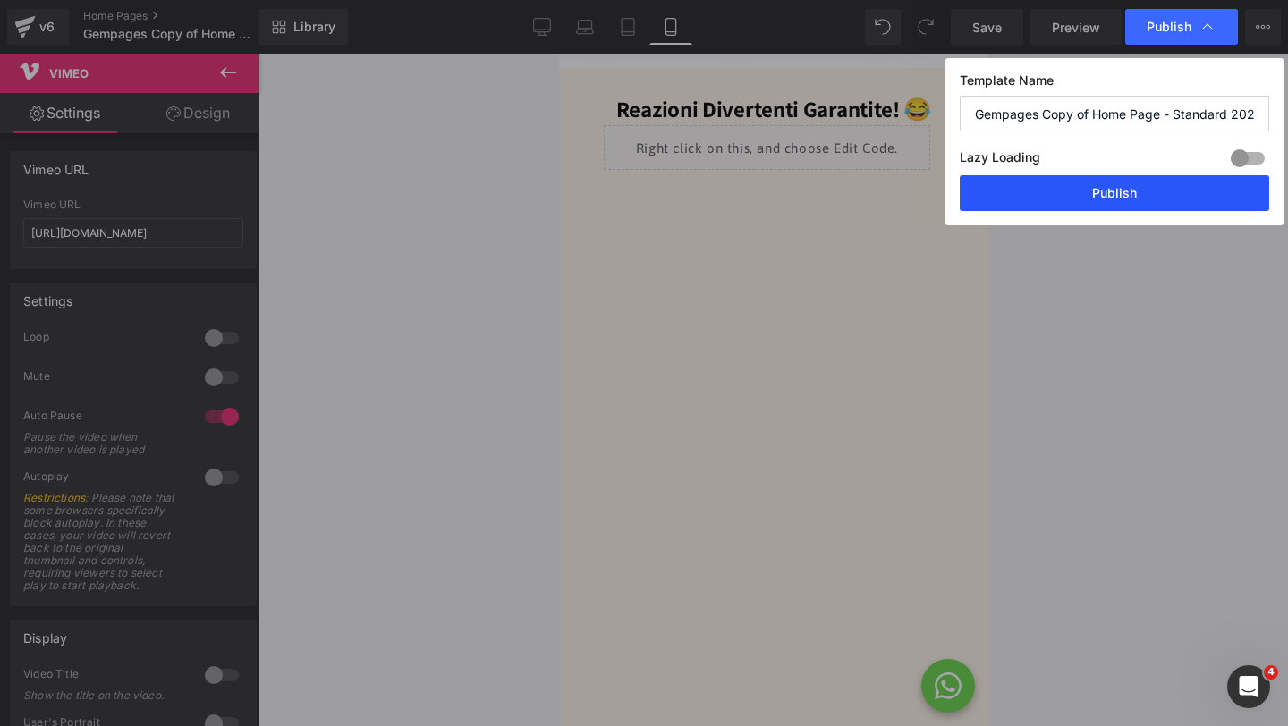
click at [1076, 183] on button "Publish" at bounding box center [1113, 193] width 309 height 36
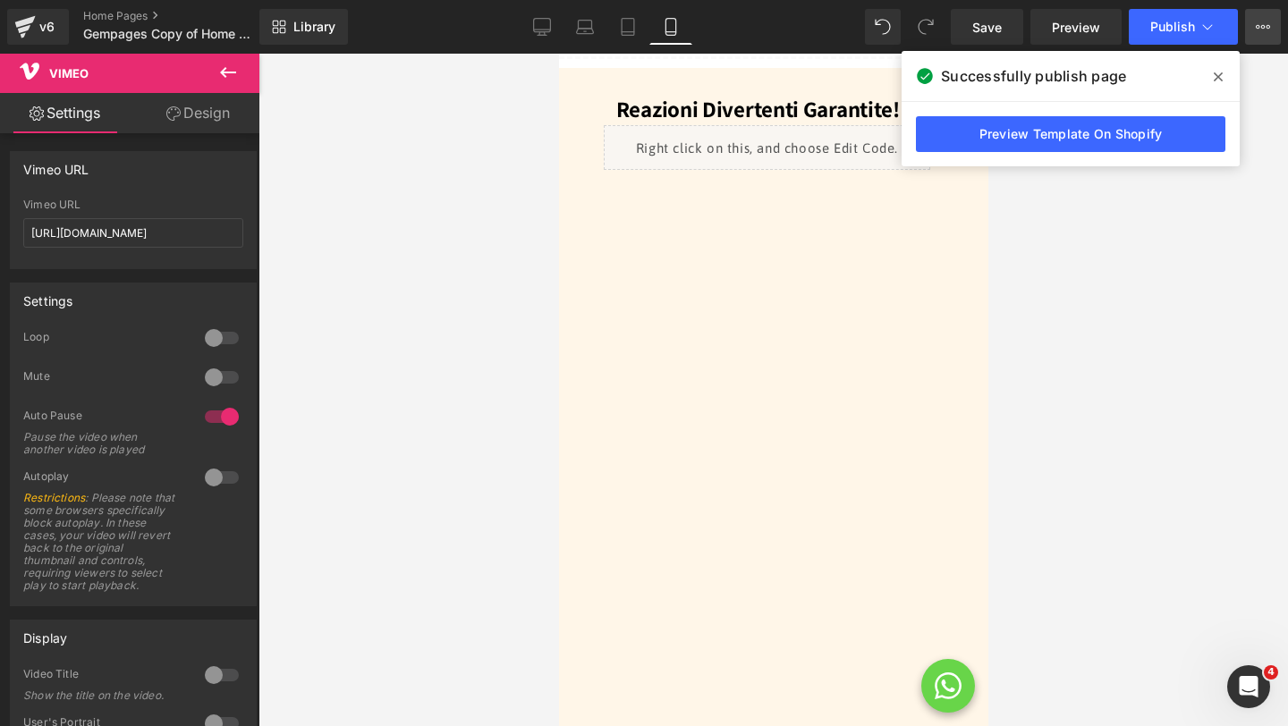
drag, startPoint x: 1211, startPoint y: 72, endPoint x: 1260, endPoint y: 32, distance: 63.5
click at [1212, 72] on span at bounding box center [1217, 77] width 29 height 29
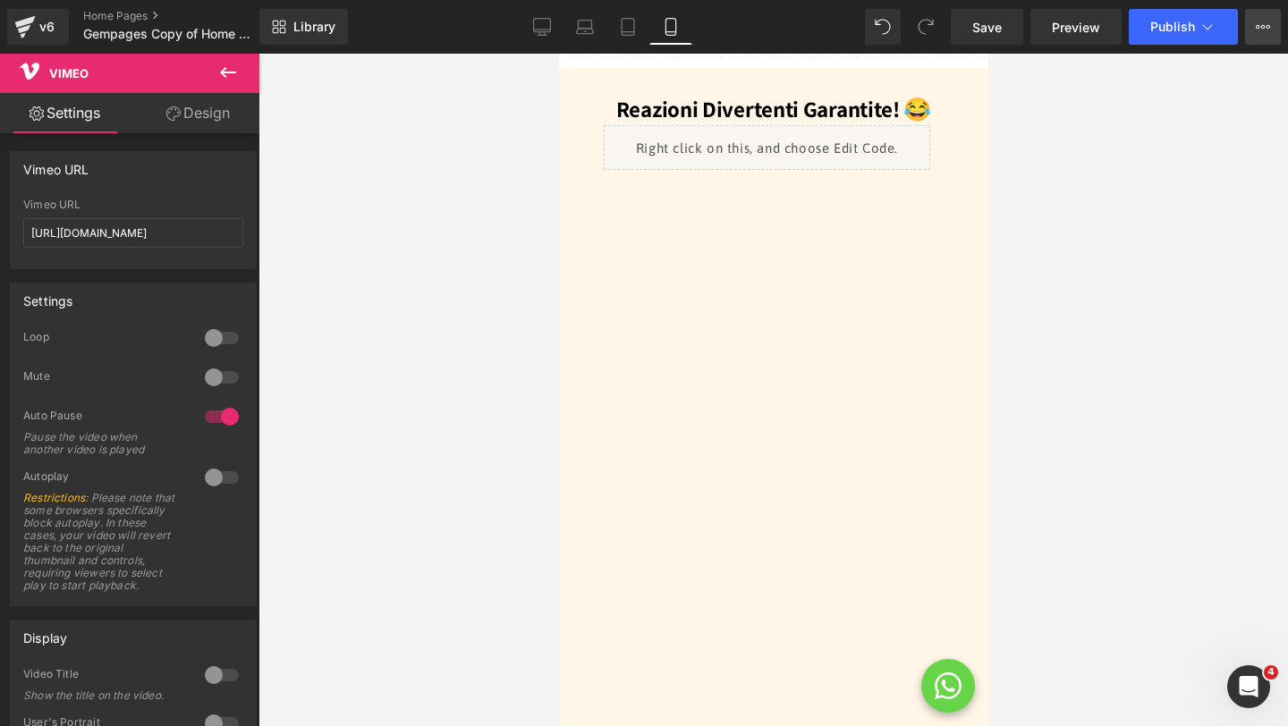
click at [1262, 20] on icon at bounding box center [1262, 27] width 14 height 14
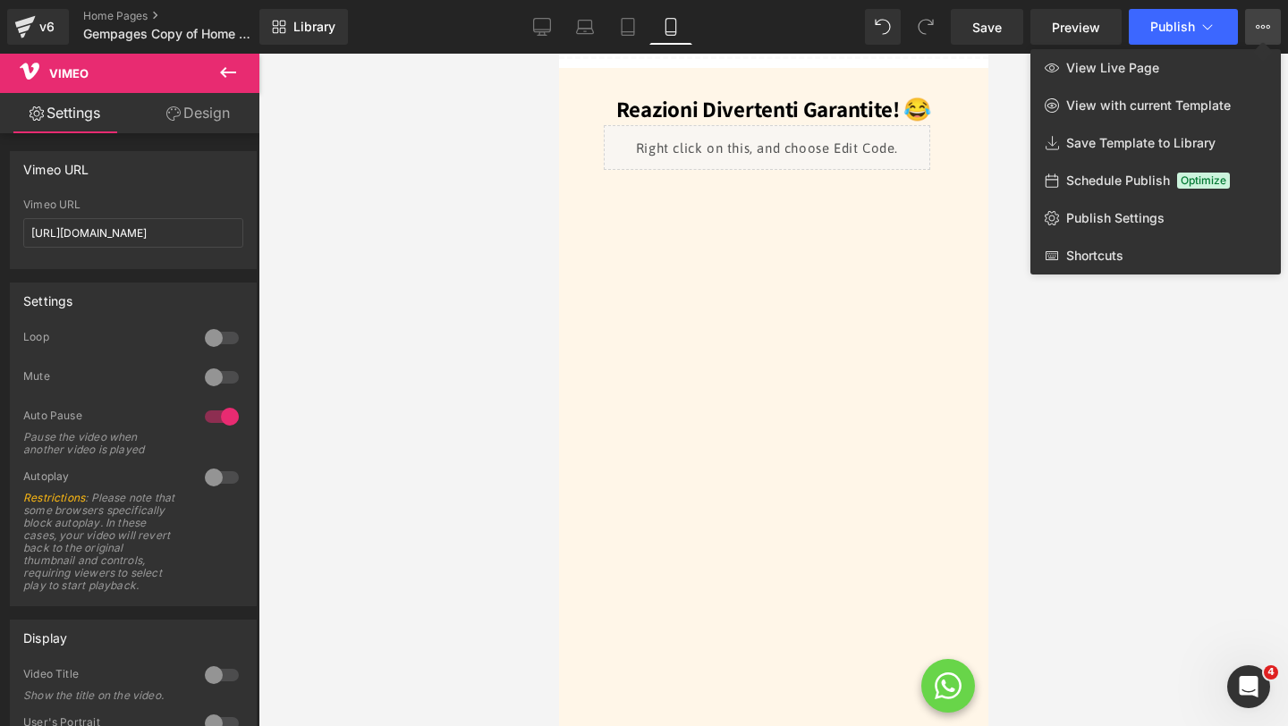
click at [723, 106] on div at bounding box center [772, 390] width 1029 height 672
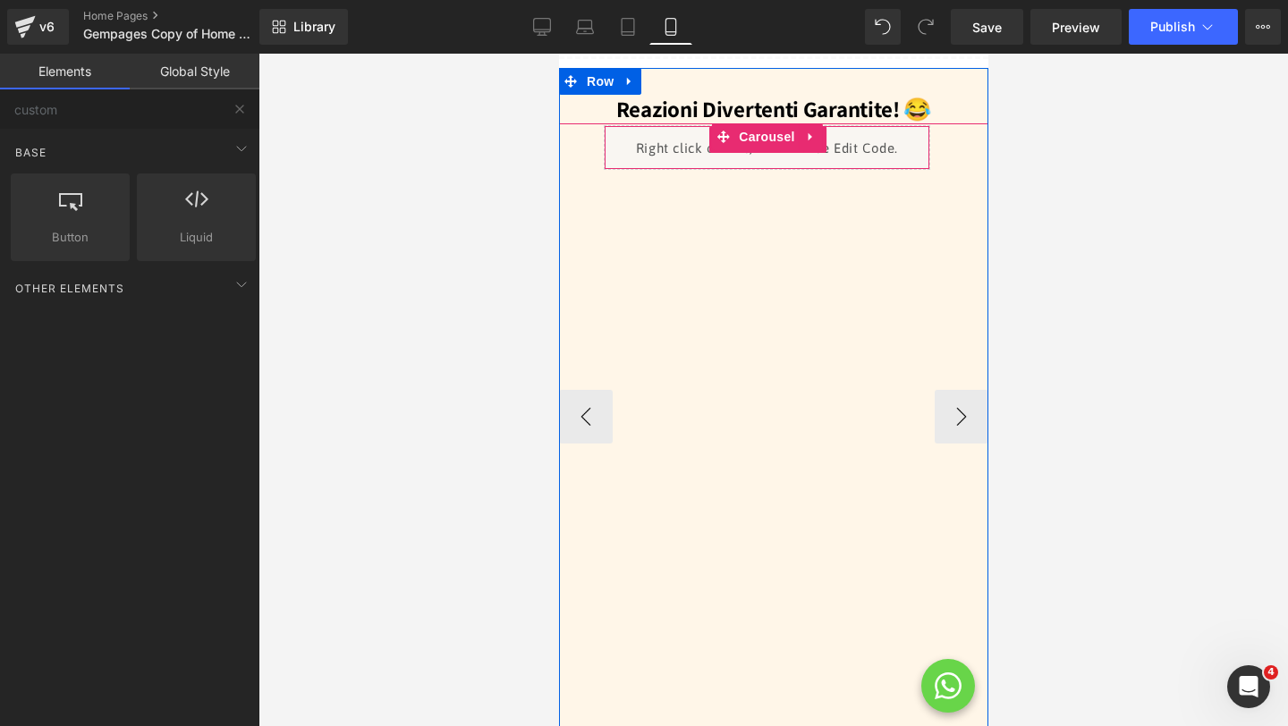
click at [685, 125] on div "Liquid" at bounding box center [766, 147] width 326 height 45
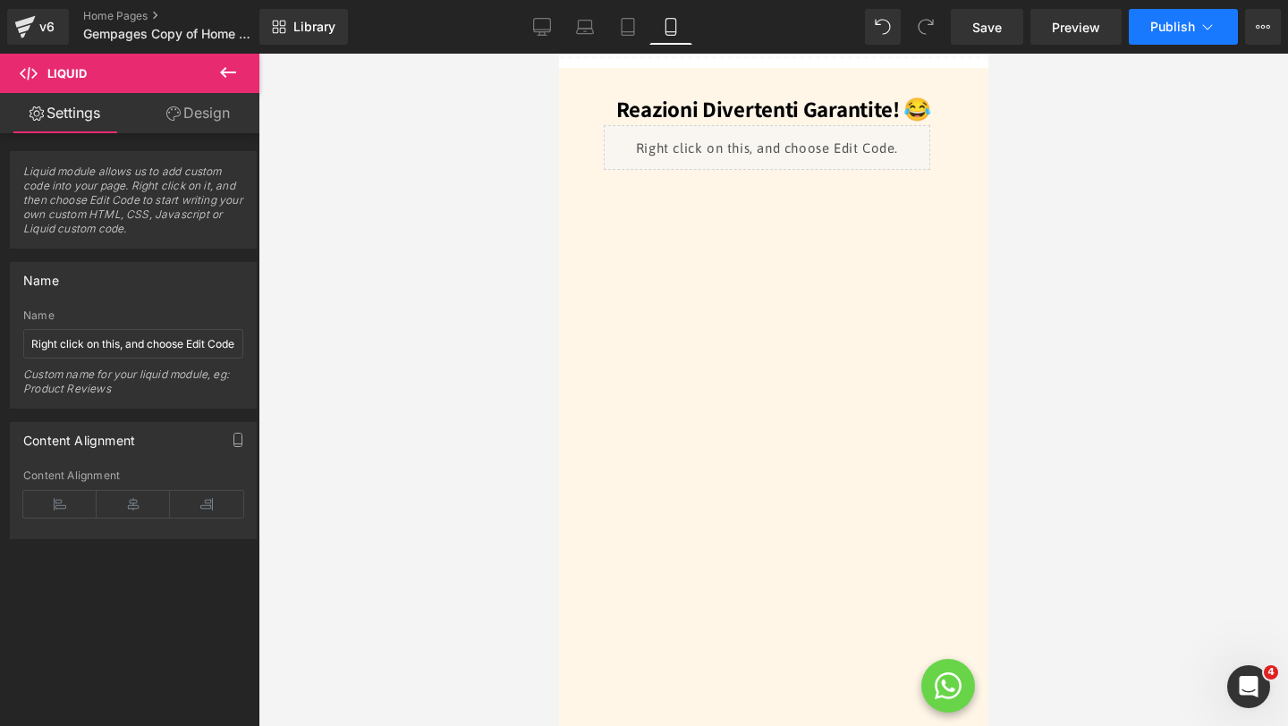
click at [1193, 38] on button "Publish" at bounding box center [1182, 27] width 109 height 36
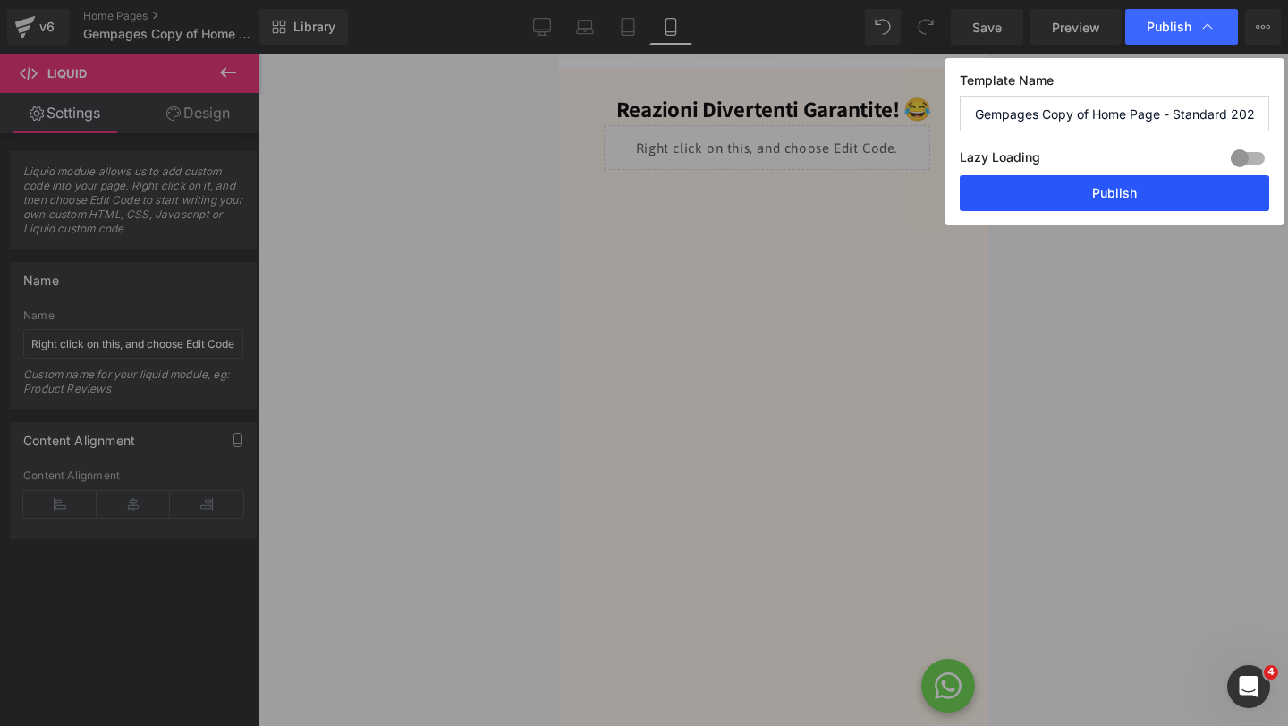
click at [1105, 196] on button "Publish" at bounding box center [1113, 193] width 309 height 36
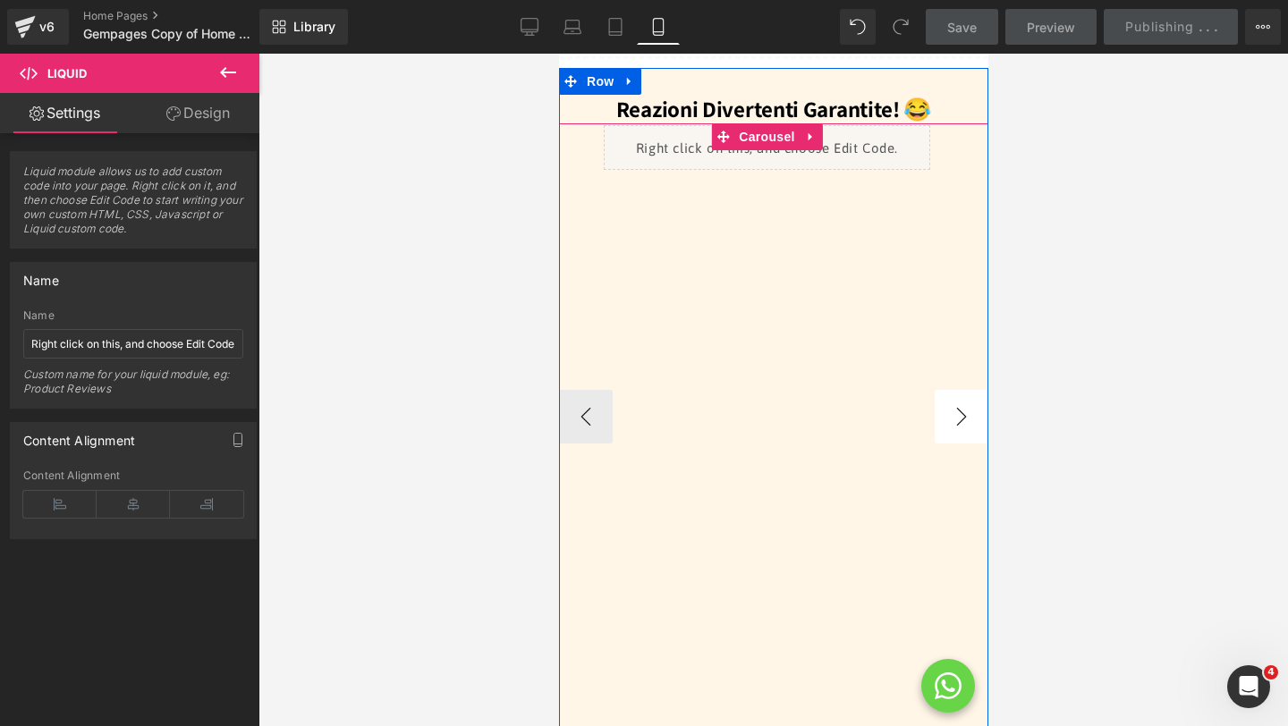
click at [952, 390] on button "›" at bounding box center [960, 417] width 54 height 54
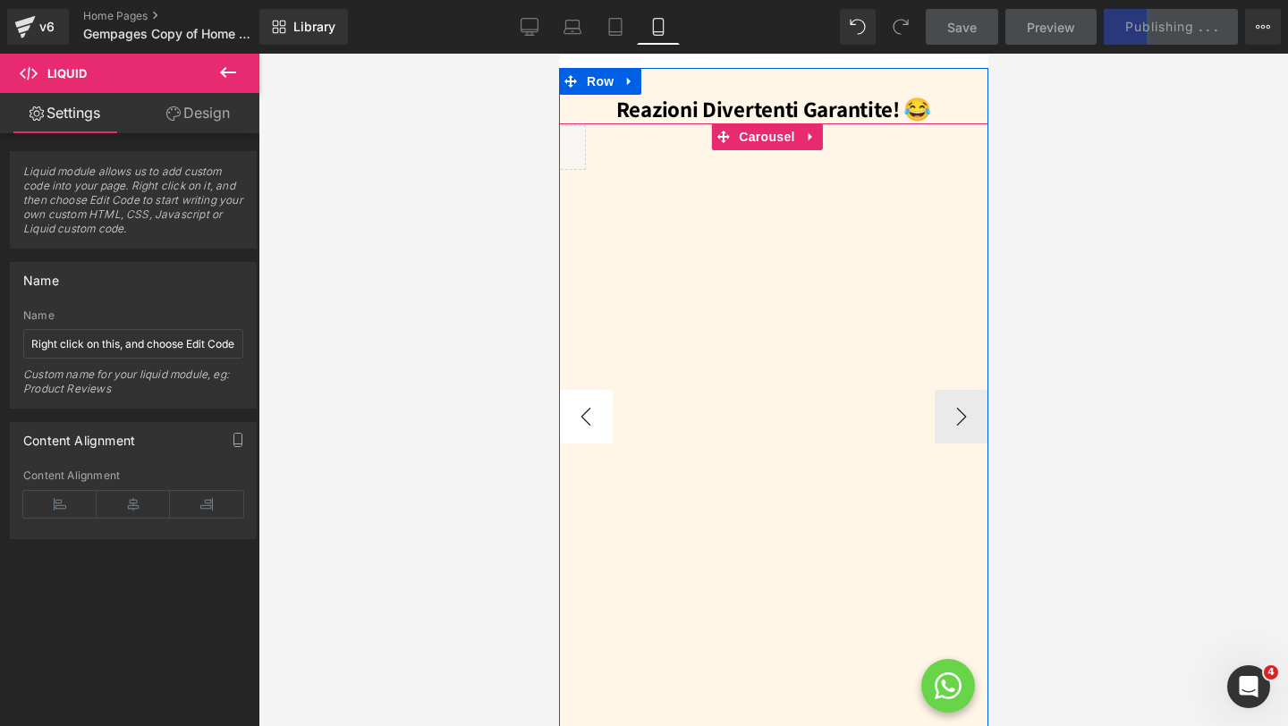
click at [595, 390] on button "‹" at bounding box center [585, 417] width 54 height 54
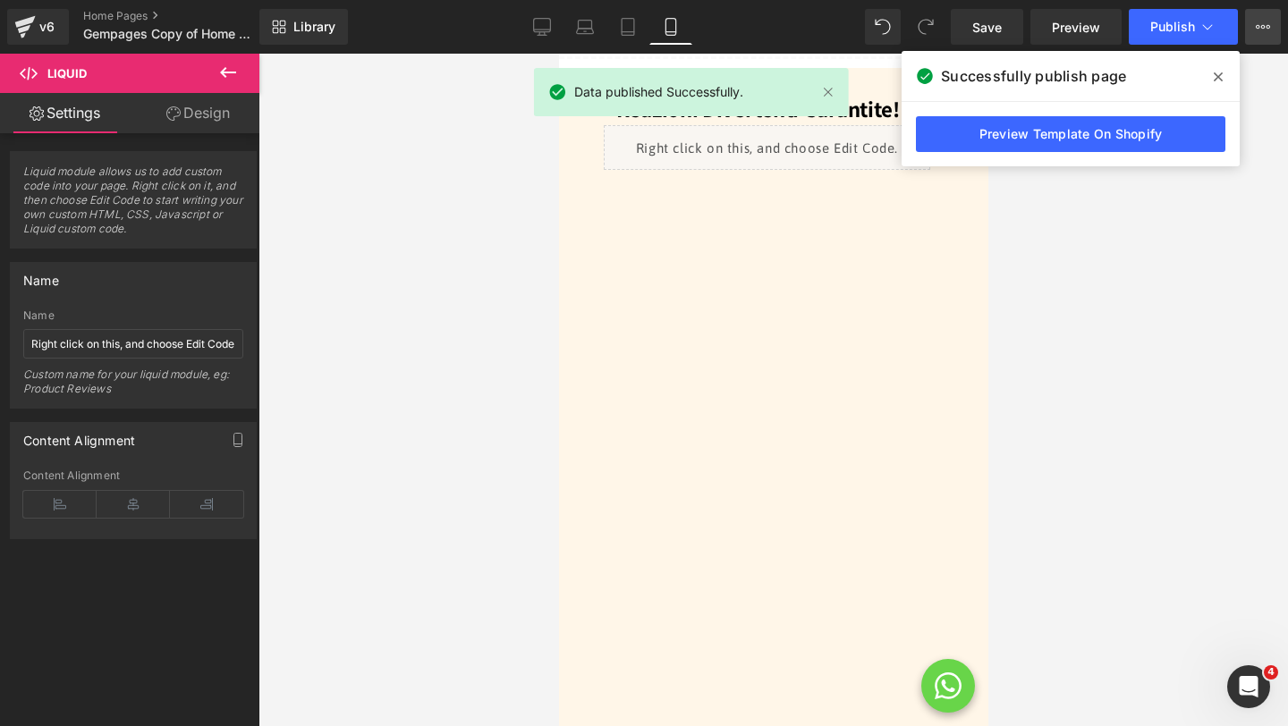
click at [1263, 30] on icon at bounding box center [1262, 27] width 14 height 14
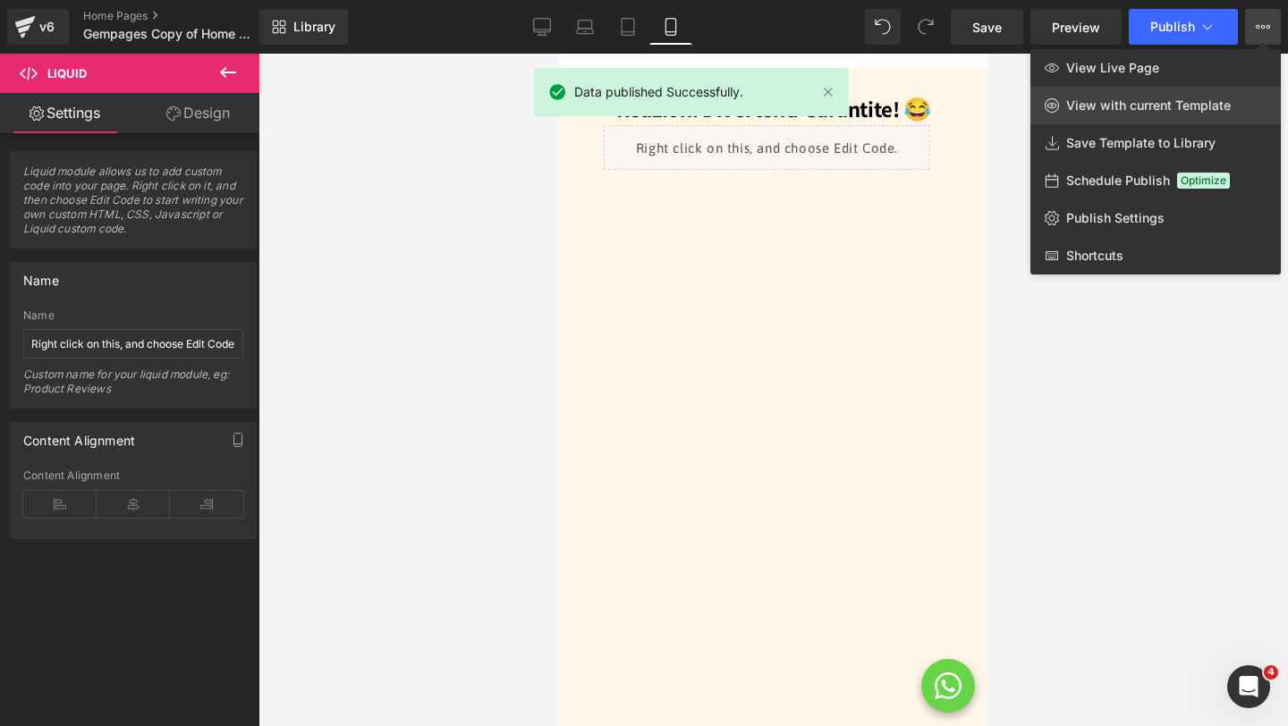
click at [1142, 112] on span "View with current Template" at bounding box center [1148, 105] width 165 height 16
